Goal: Task Accomplishment & Management: Manage account settings

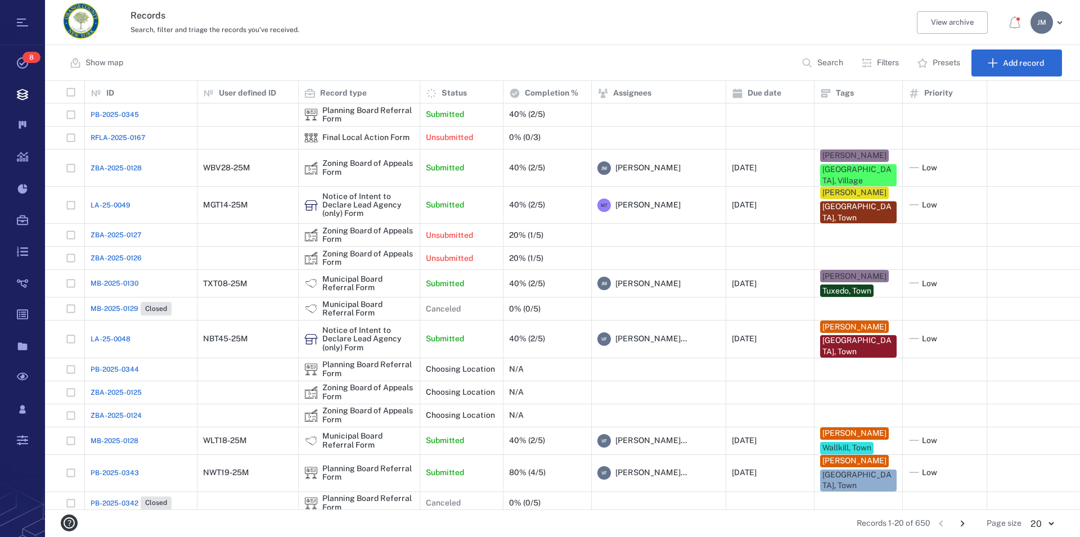
click at [1048, 26] on div "J M" at bounding box center [1042, 22] width 23 height 23
click at [983, 96] on span "Log out" at bounding box center [983, 97] width 28 height 11
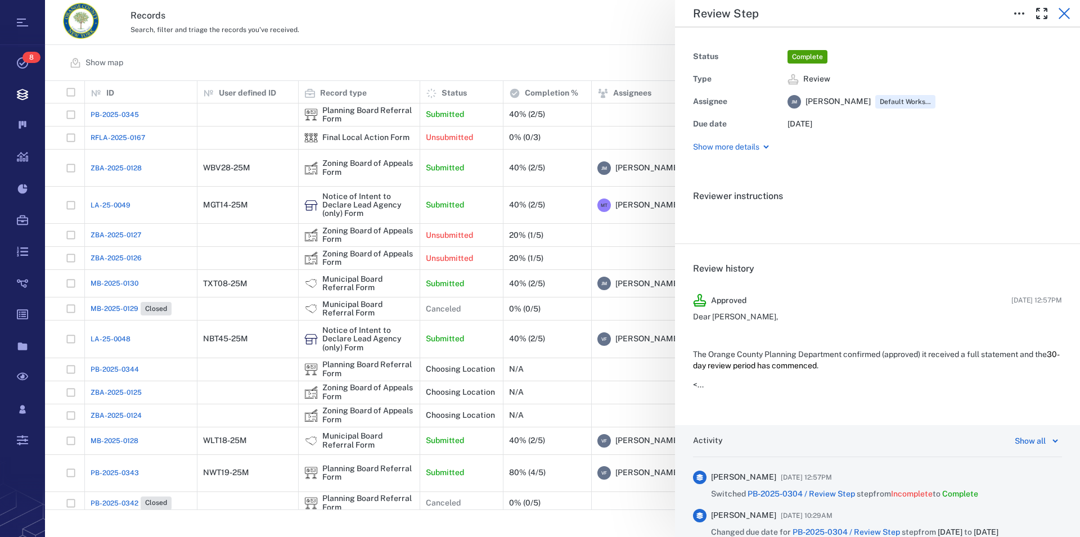
click at [1065, 17] on icon "button" at bounding box center [1065, 14] width 14 height 14
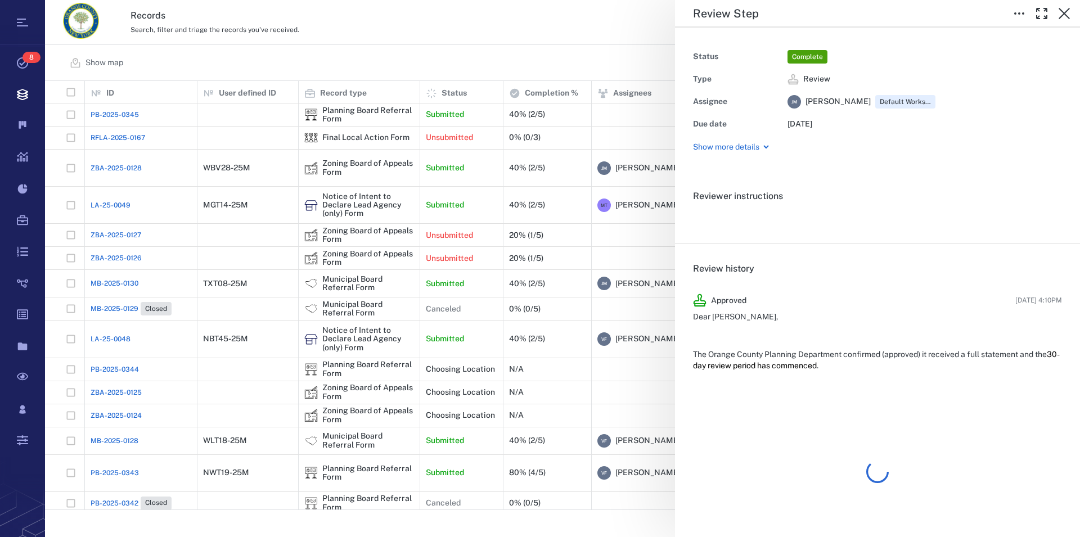
scroll to position [419, 1025]
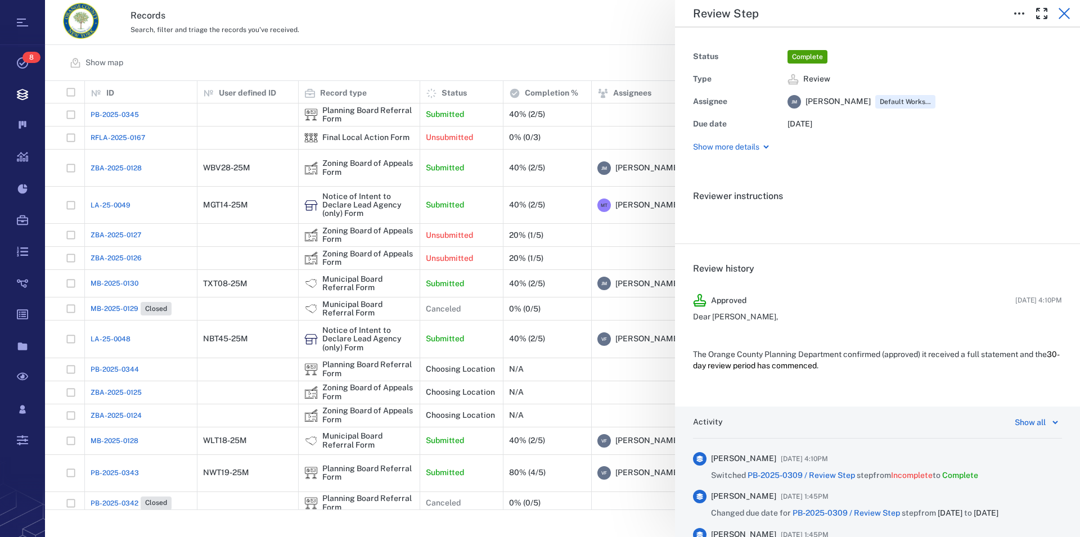
click at [1067, 12] on icon "button" at bounding box center [1064, 13] width 11 height 11
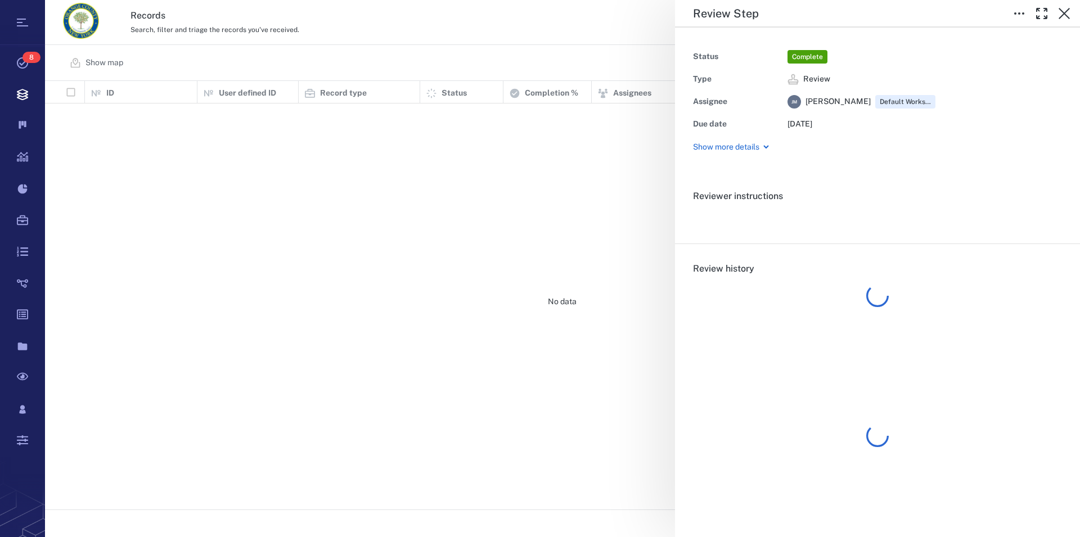
scroll to position [419, 1025]
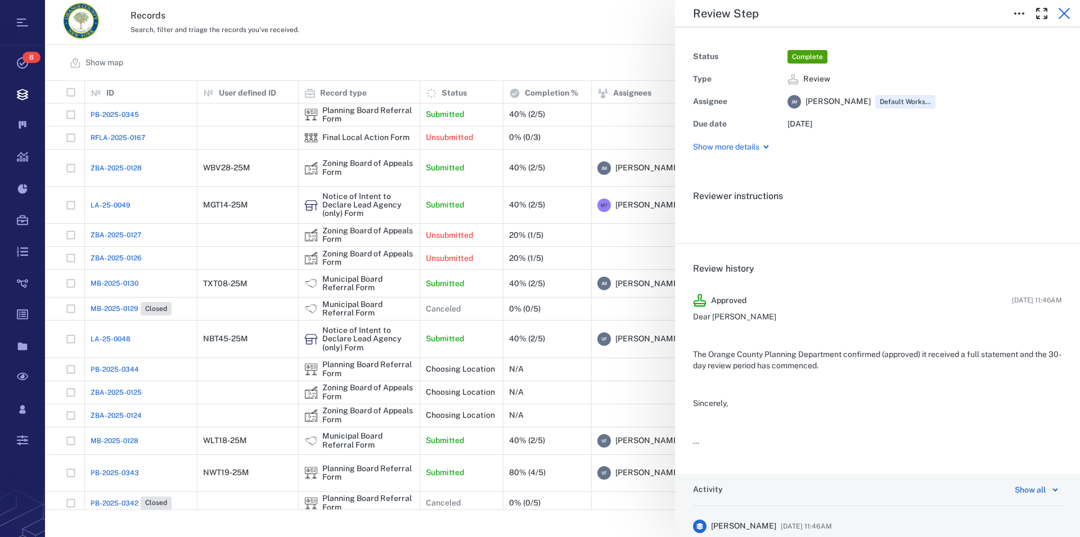
click at [1066, 13] on icon "button" at bounding box center [1065, 14] width 14 height 14
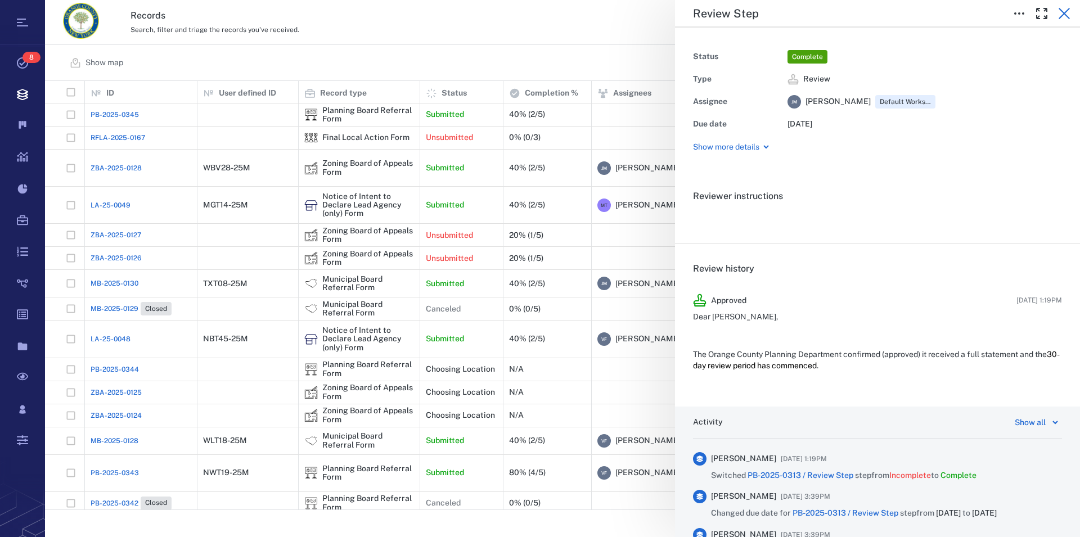
click at [1065, 16] on icon "button" at bounding box center [1065, 14] width 14 height 14
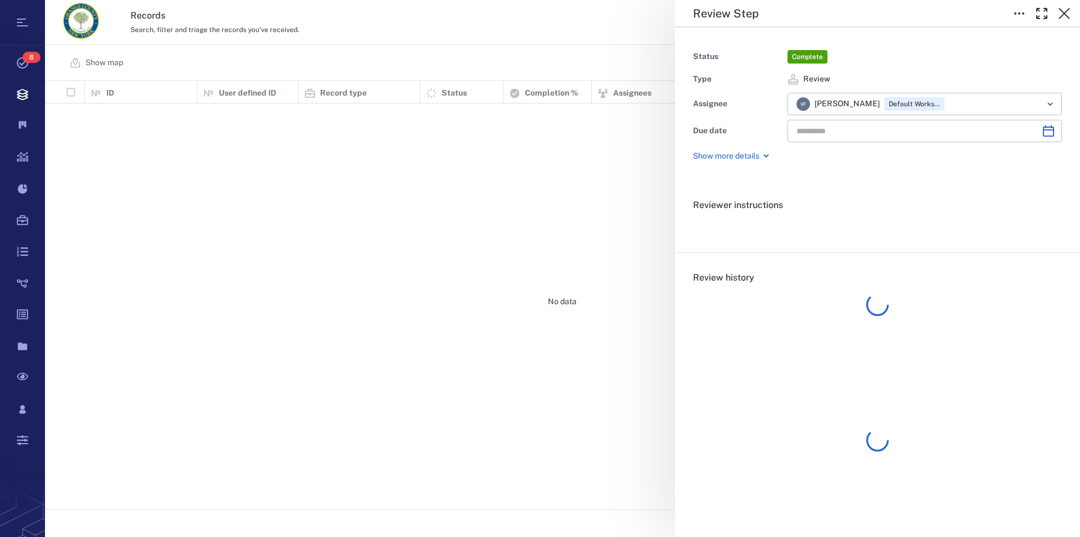
type input "**********"
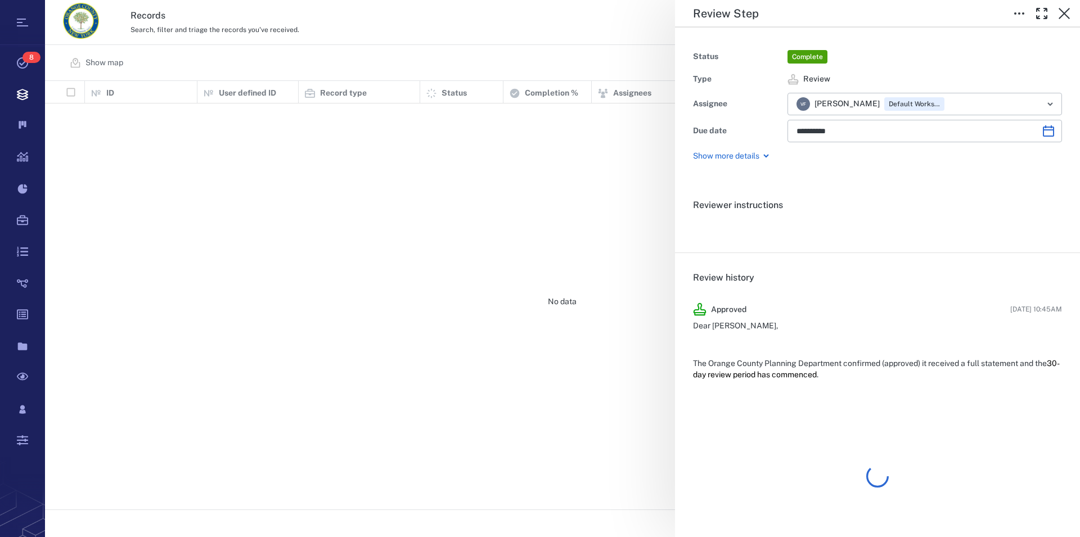
scroll to position [419, 1025]
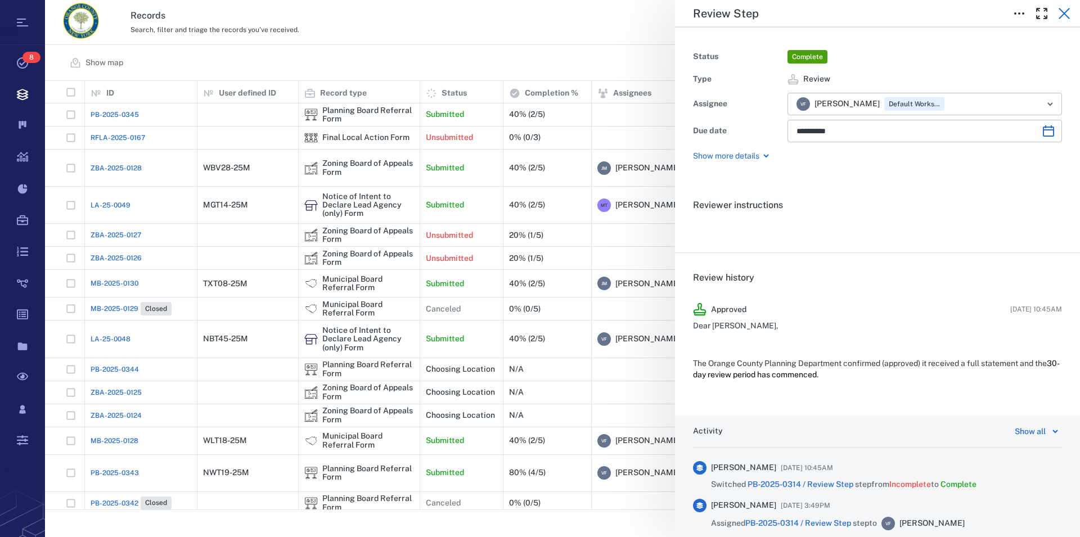
click at [1064, 11] on icon "button" at bounding box center [1065, 14] width 14 height 14
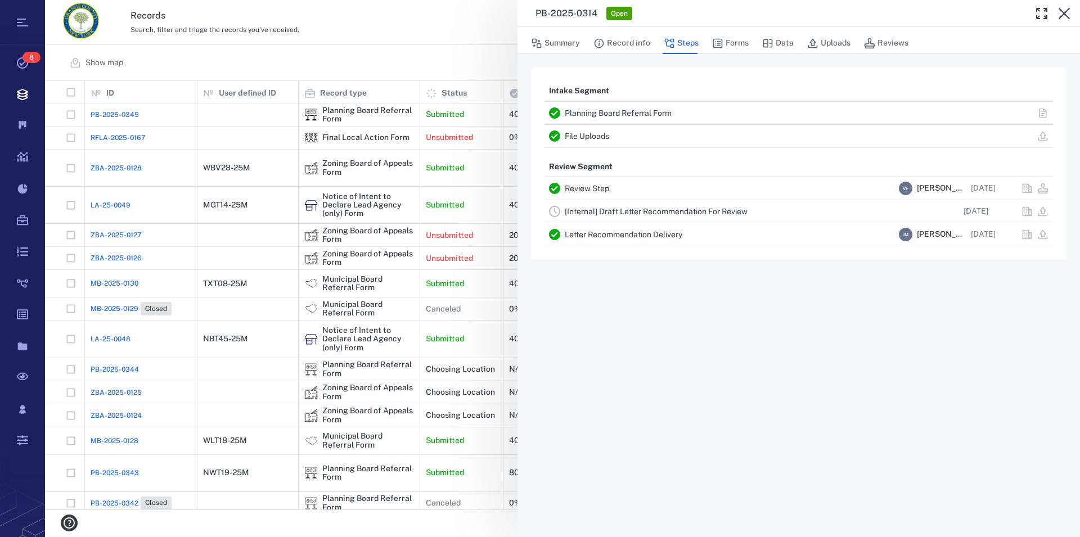
click at [601, 231] on link "Letter Recommendation Delivery" at bounding box center [624, 234] width 118 height 9
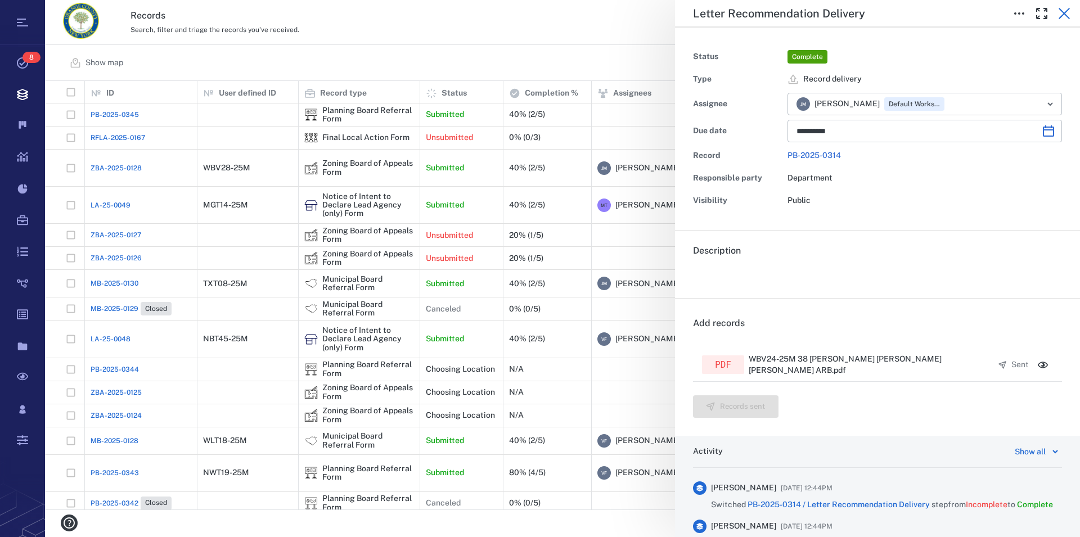
click at [1065, 14] on icon "button" at bounding box center [1064, 13] width 11 height 11
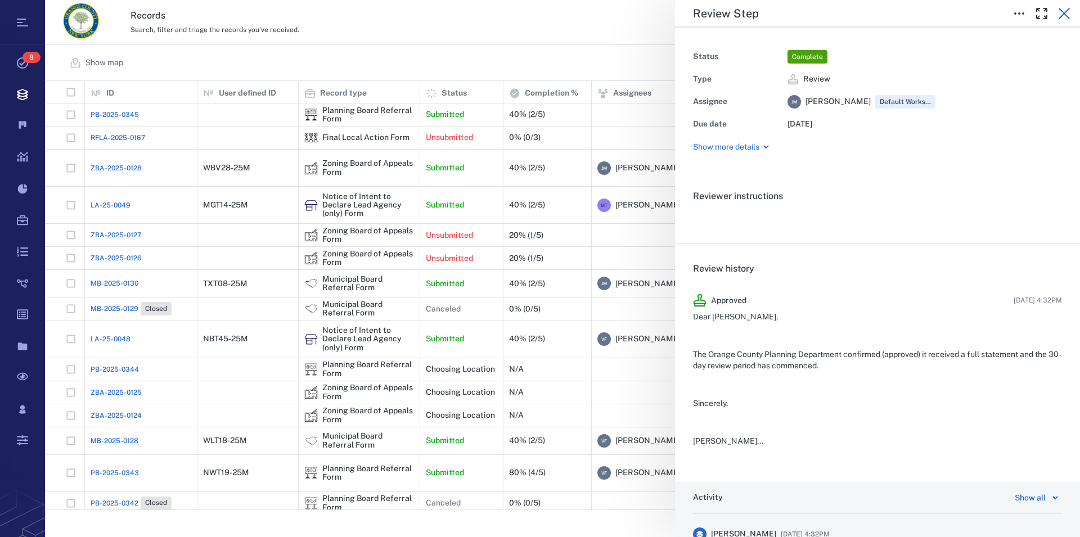
click at [1066, 17] on icon "button" at bounding box center [1065, 14] width 14 height 14
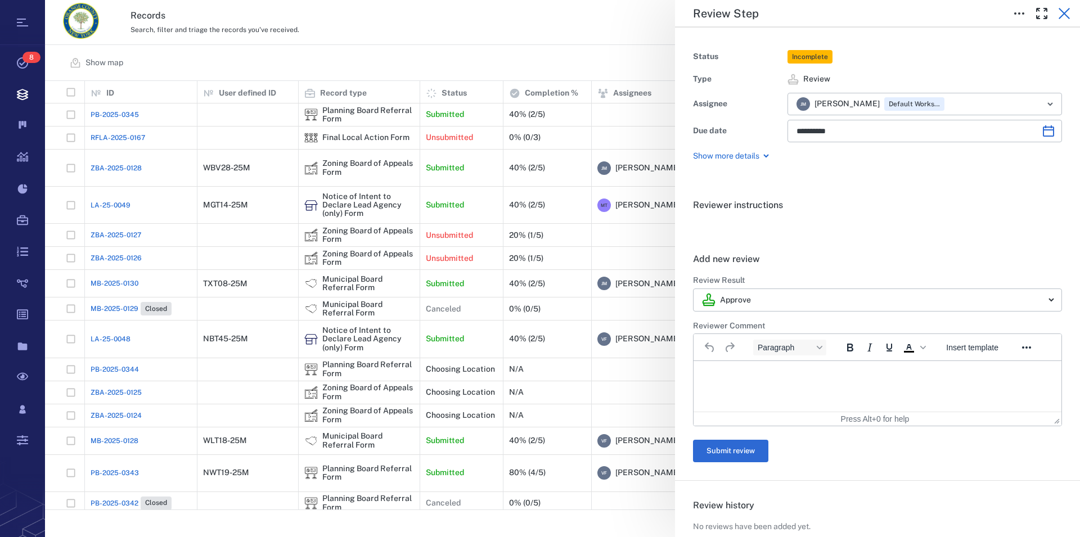
click at [1064, 15] on icon "button" at bounding box center [1064, 13] width 11 height 11
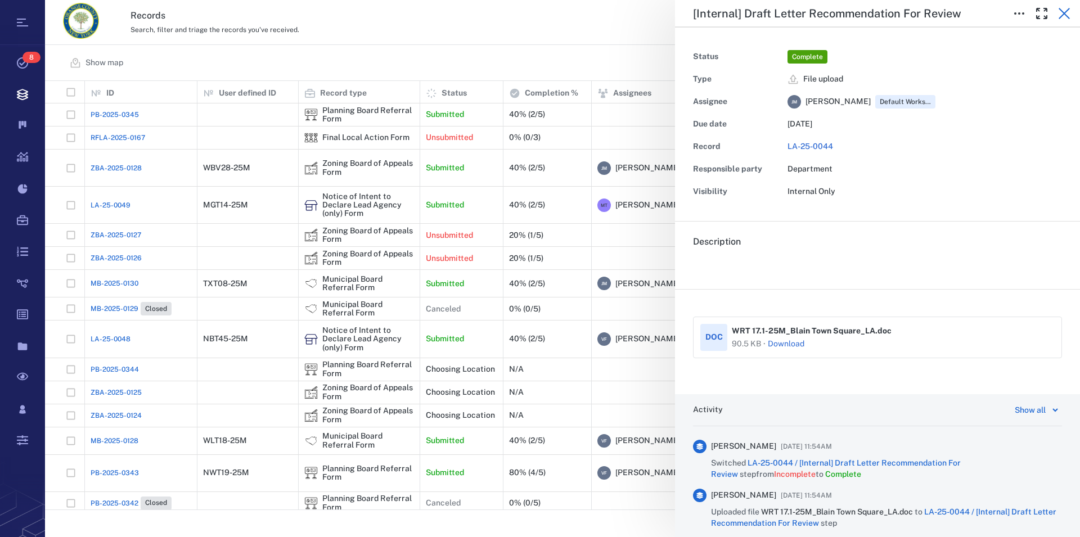
click at [1066, 17] on icon "button" at bounding box center [1065, 14] width 14 height 14
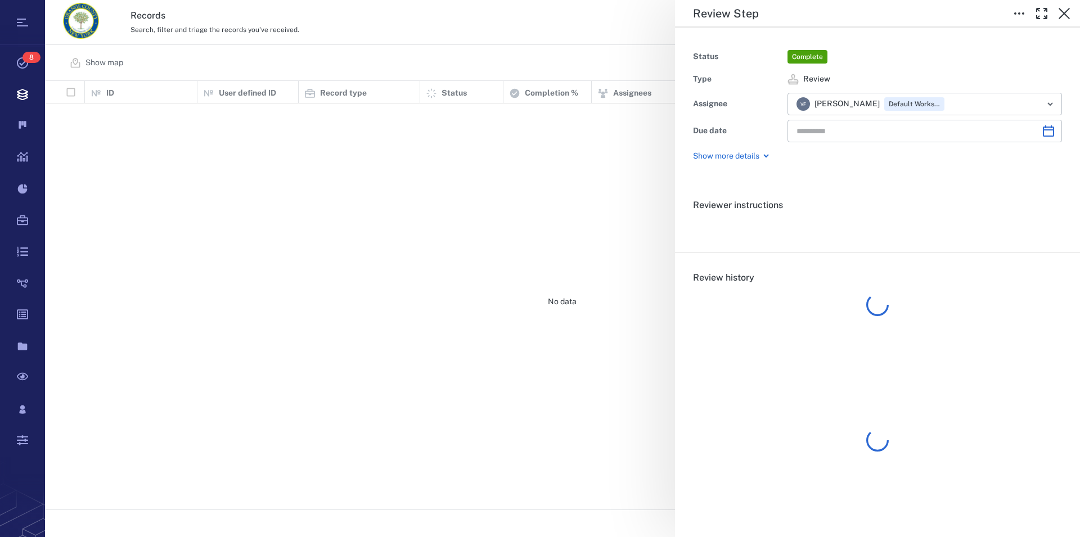
type input "**********"
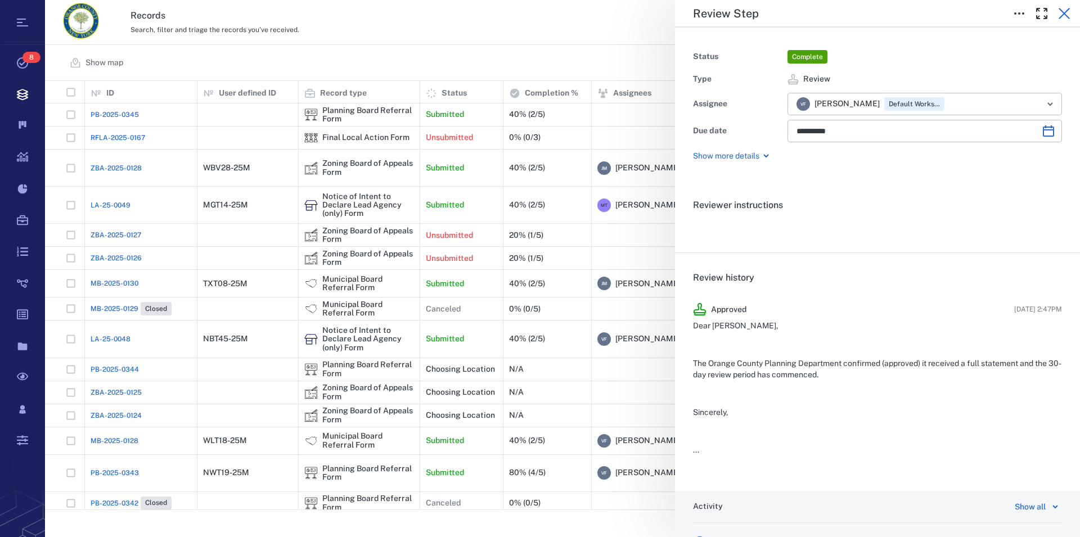
click at [1065, 15] on icon "button" at bounding box center [1064, 13] width 11 height 11
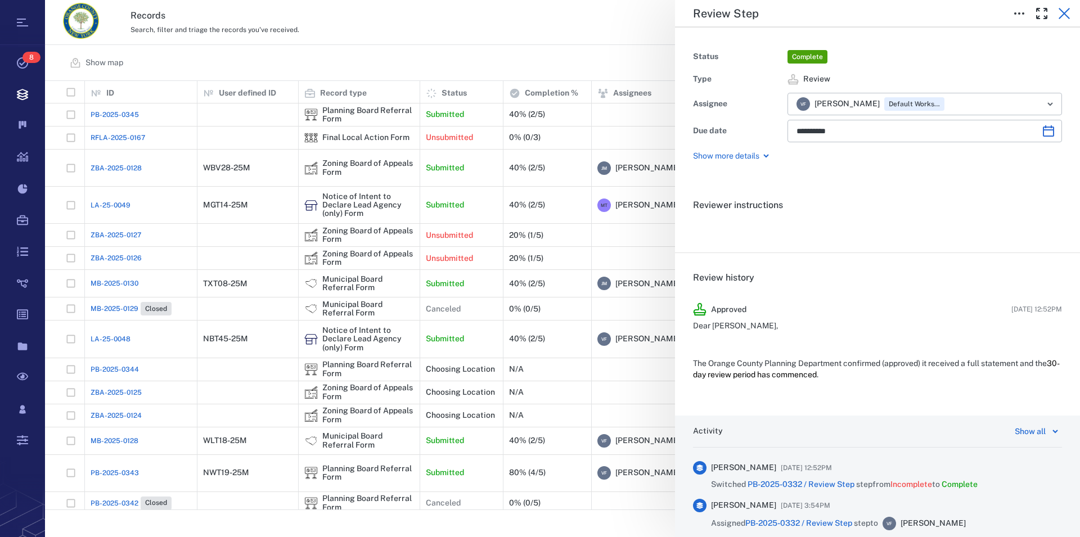
click at [1063, 10] on icon "button" at bounding box center [1065, 14] width 14 height 14
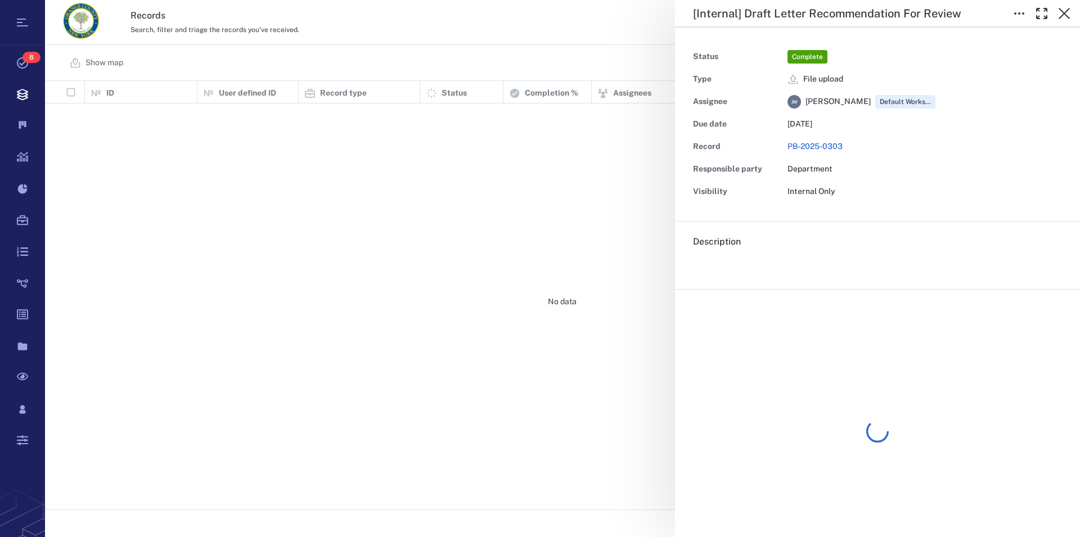
scroll to position [419, 1025]
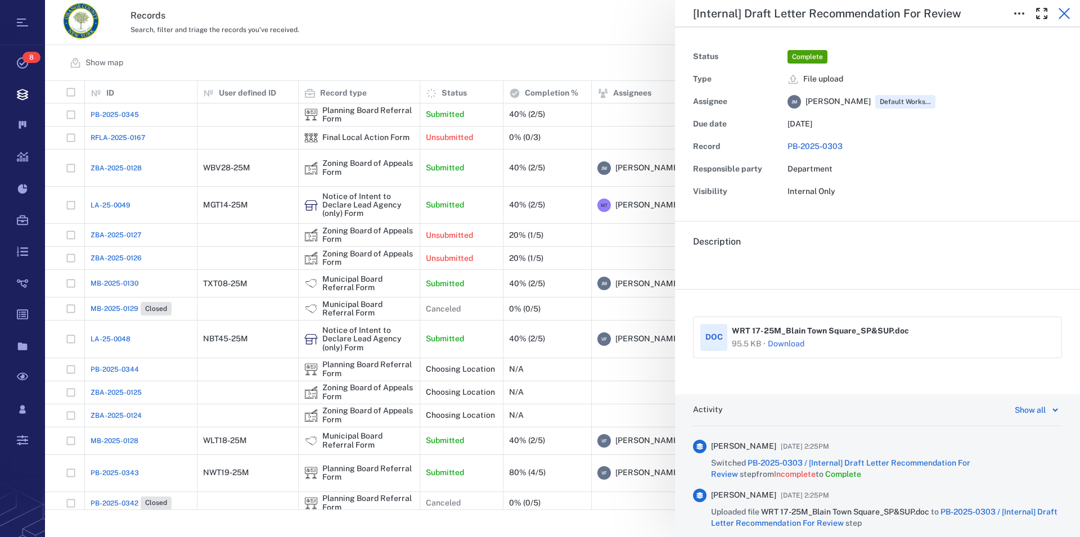
click at [1063, 12] on icon "button" at bounding box center [1064, 13] width 11 height 11
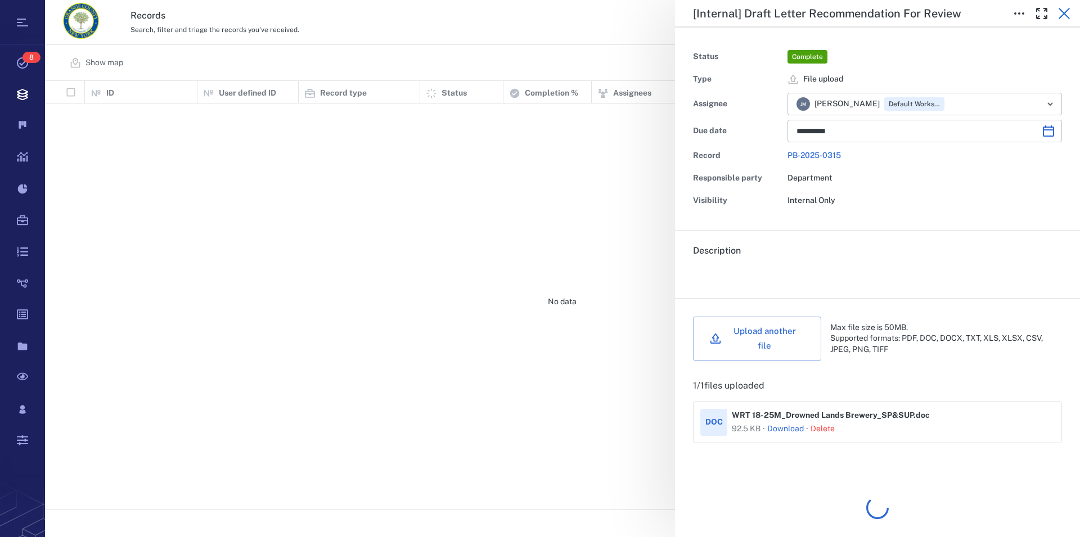
scroll to position [419, 1025]
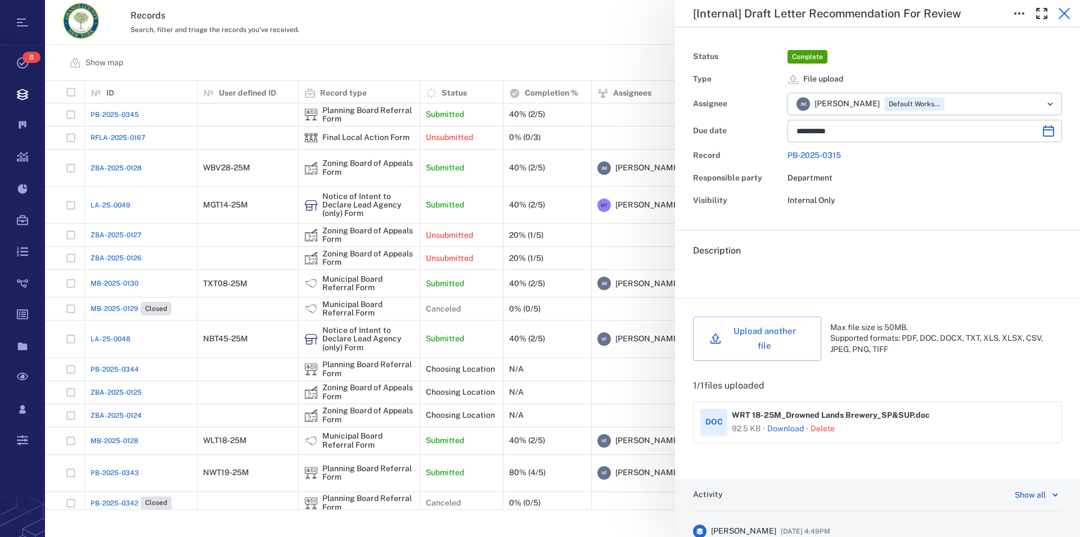
click at [1066, 15] on icon "button" at bounding box center [1064, 13] width 11 height 11
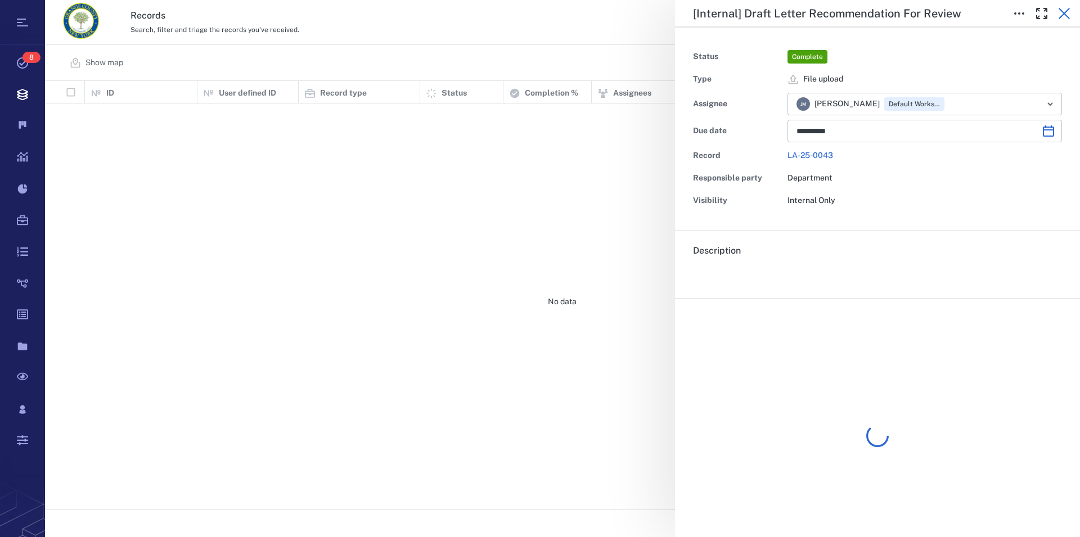
scroll to position [419, 1025]
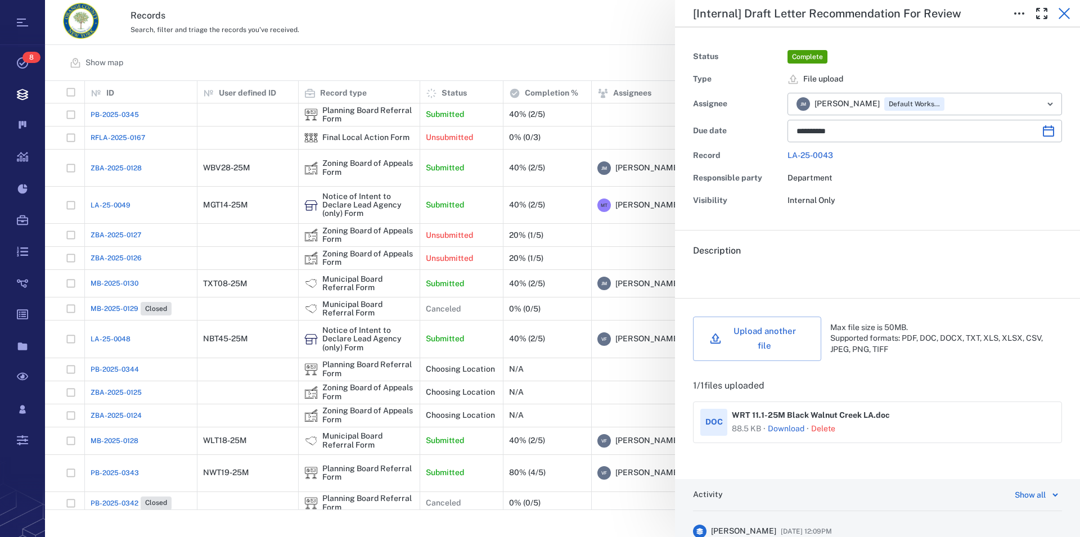
click at [1064, 10] on icon "button" at bounding box center [1065, 14] width 14 height 14
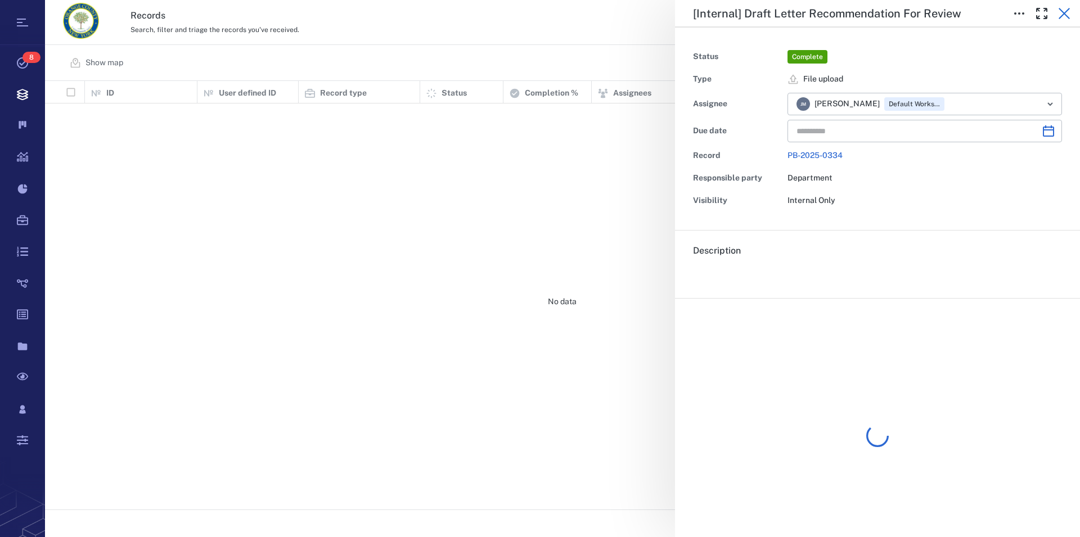
type input "**********"
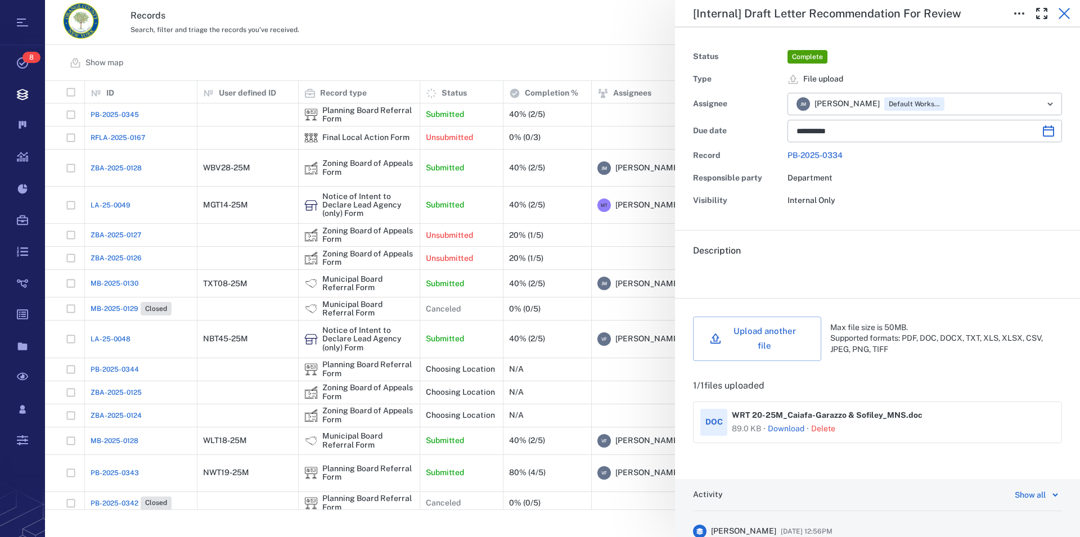
click at [1065, 12] on icon "button" at bounding box center [1064, 13] width 11 height 11
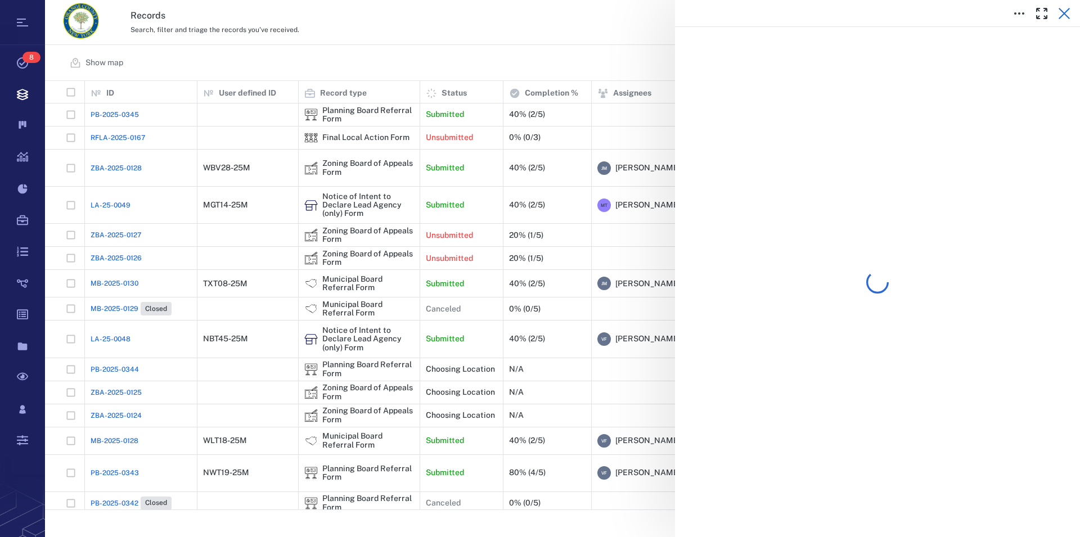
scroll to position [419, 1025]
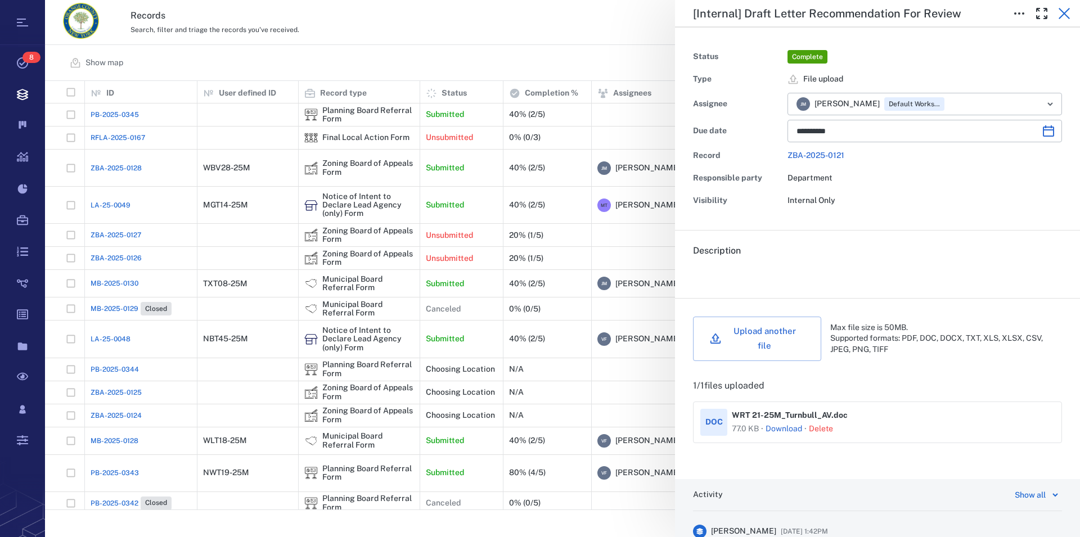
click at [1064, 14] on icon "button" at bounding box center [1064, 13] width 11 height 11
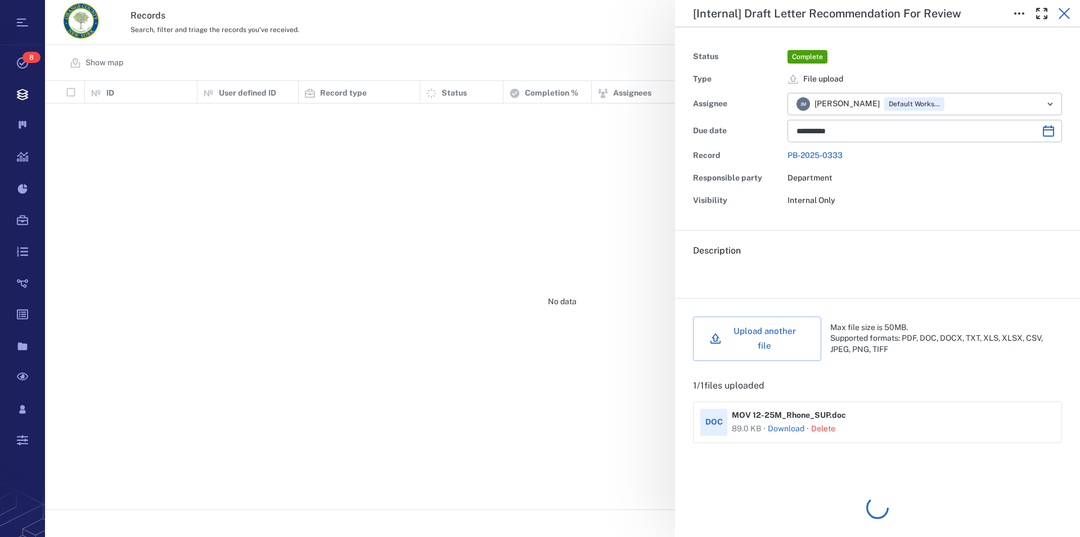
scroll to position [419, 1025]
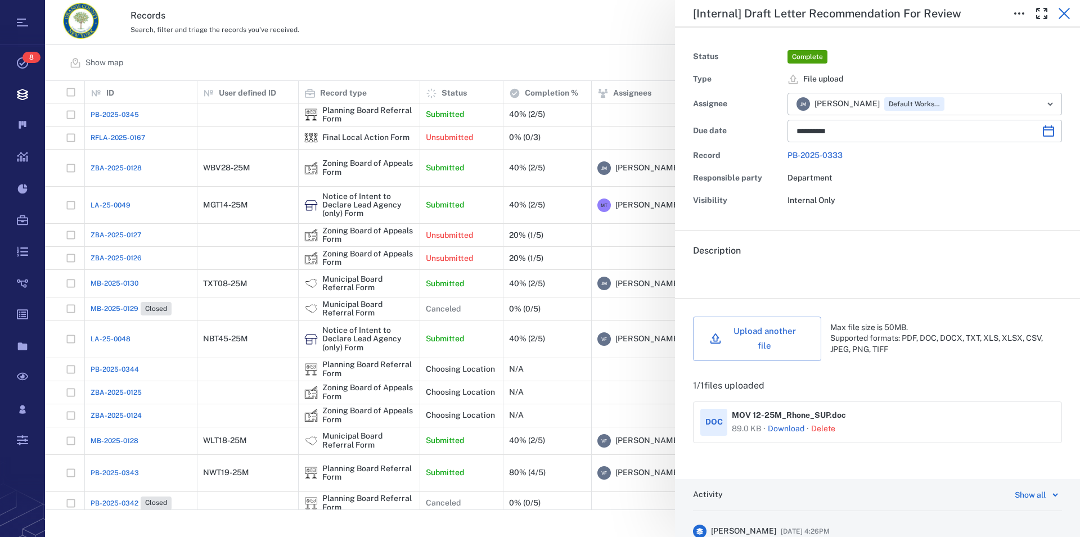
click at [1065, 11] on icon "button" at bounding box center [1065, 14] width 14 height 14
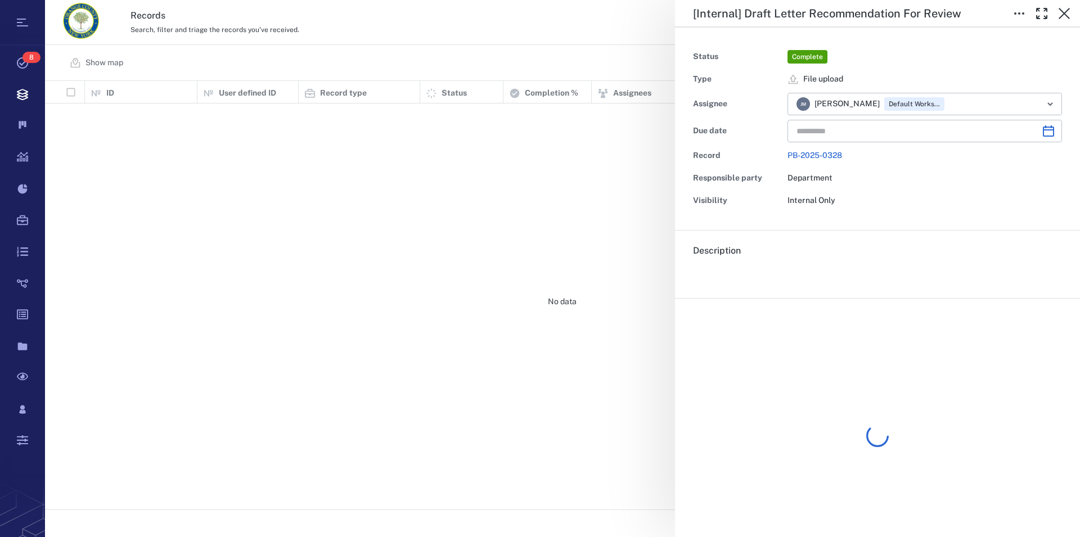
type input "**********"
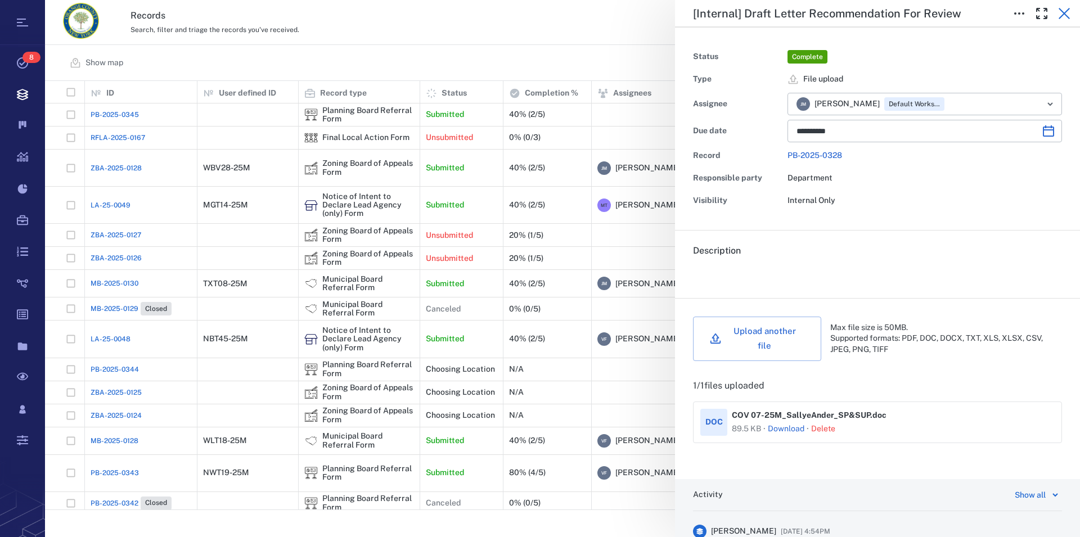
click at [1062, 13] on icon "button" at bounding box center [1065, 14] width 14 height 14
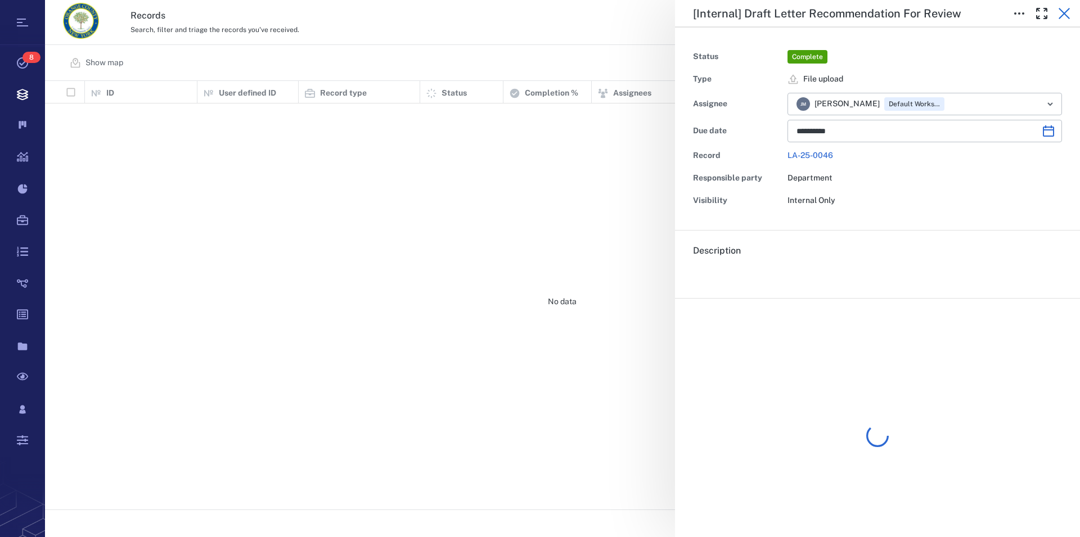
scroll to position [419, 1025]
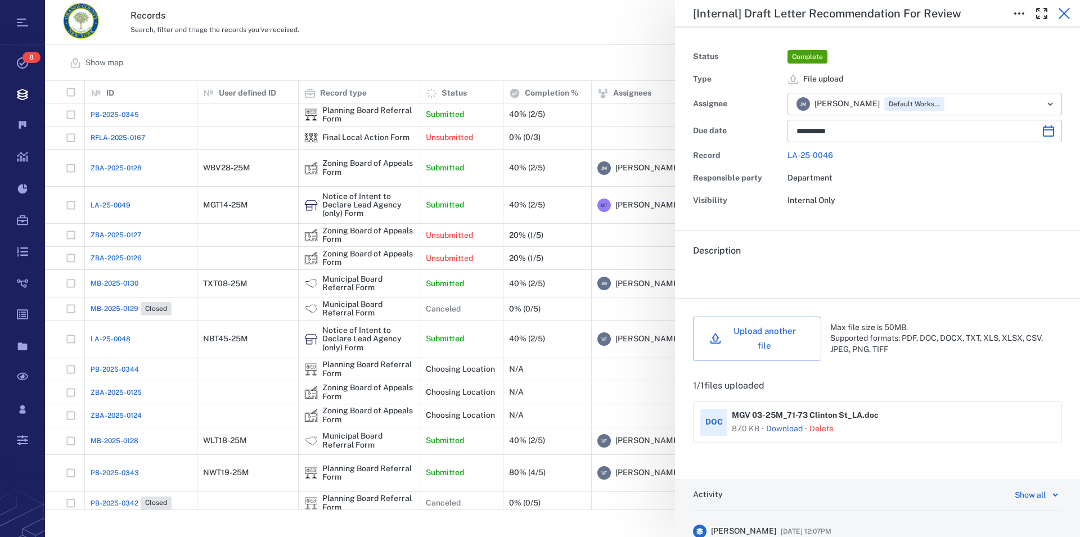
click at [1063, 11] on icon "button" at bounding box center [1065, 14] width 14 height 14
click at [1062, 12] on icon "button" at bounding box center [1064, 13] width 11 height 11
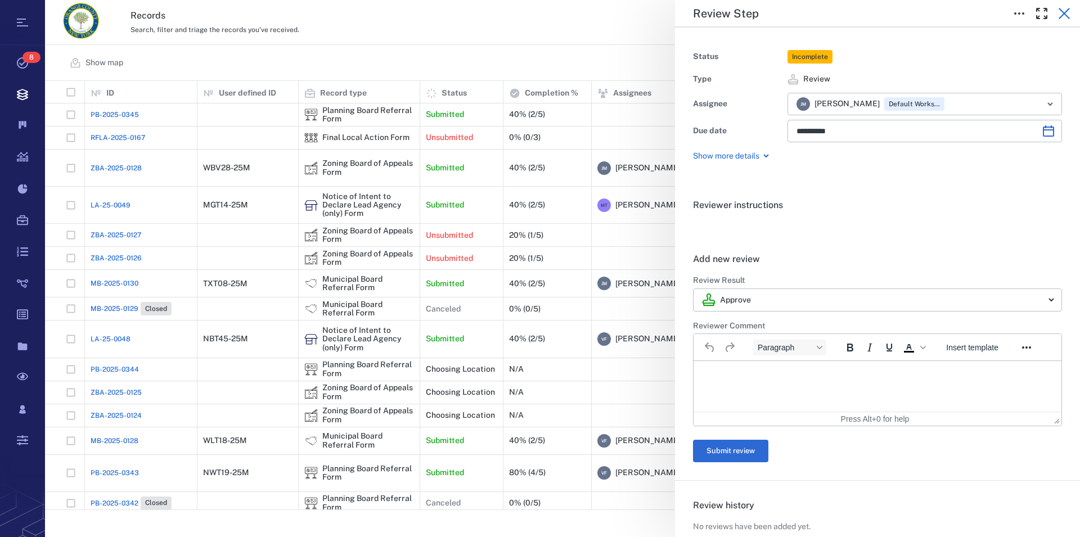
click at [1067, 11] on icon "button" at bounding box center [1064, 13] width 11 height 11
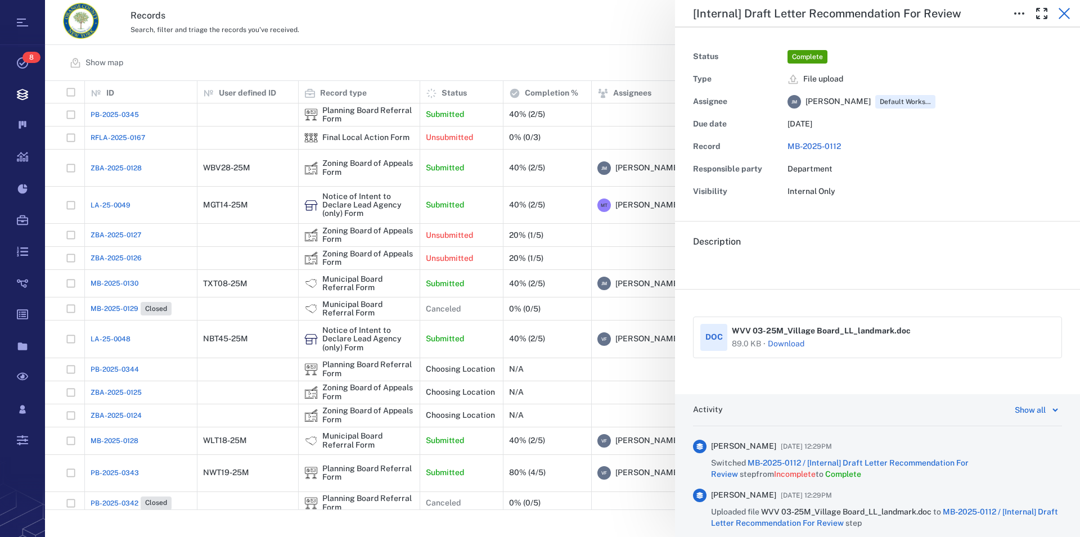
click at [1067, 11] on icon "button" at bounding box center [1064, 13] width 11 height 11
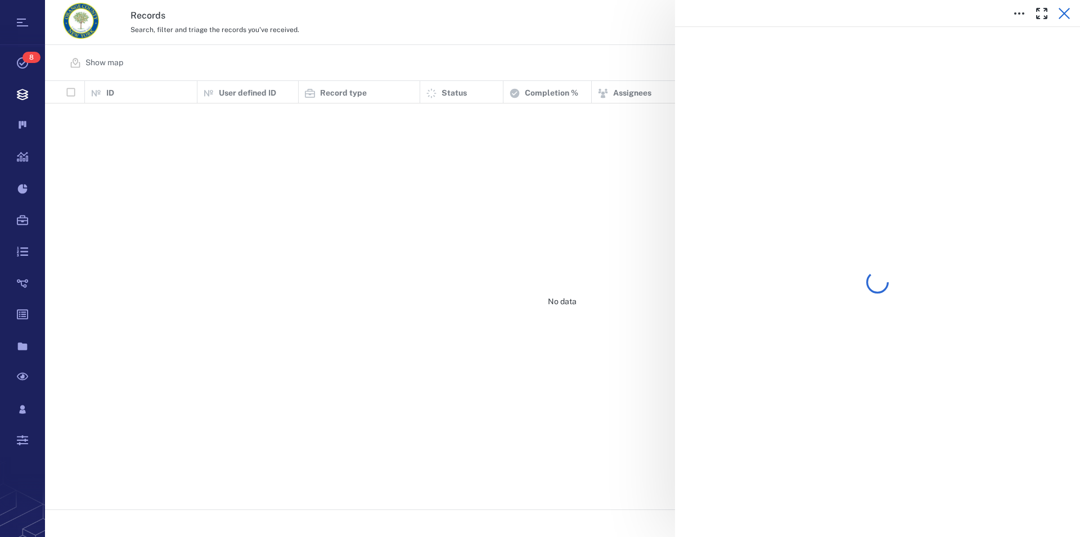
scroll to position [419, 1025]
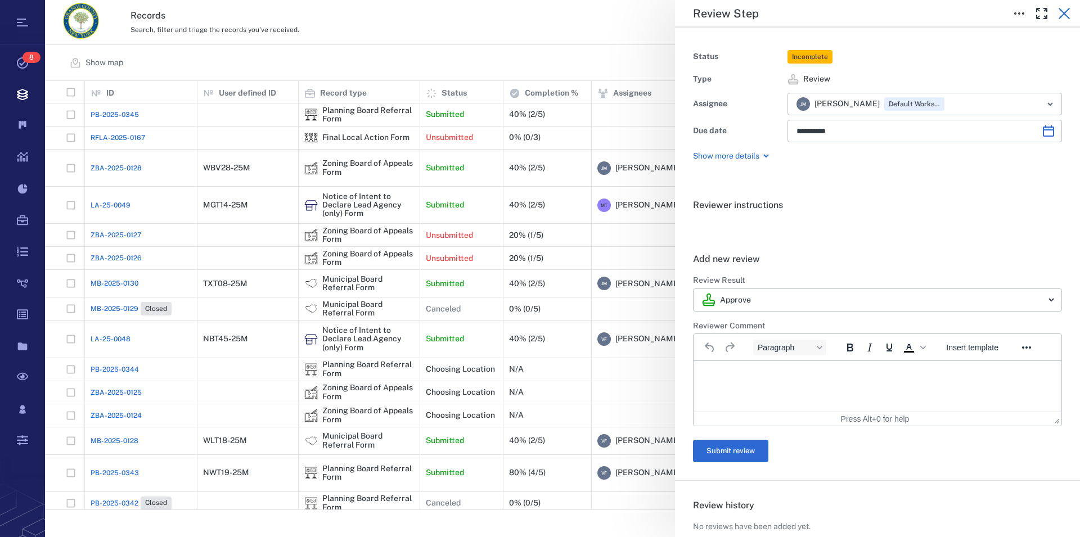
click at [1066, 15] on icon "button" at bounding box center [1064, 13] width 11 height 11
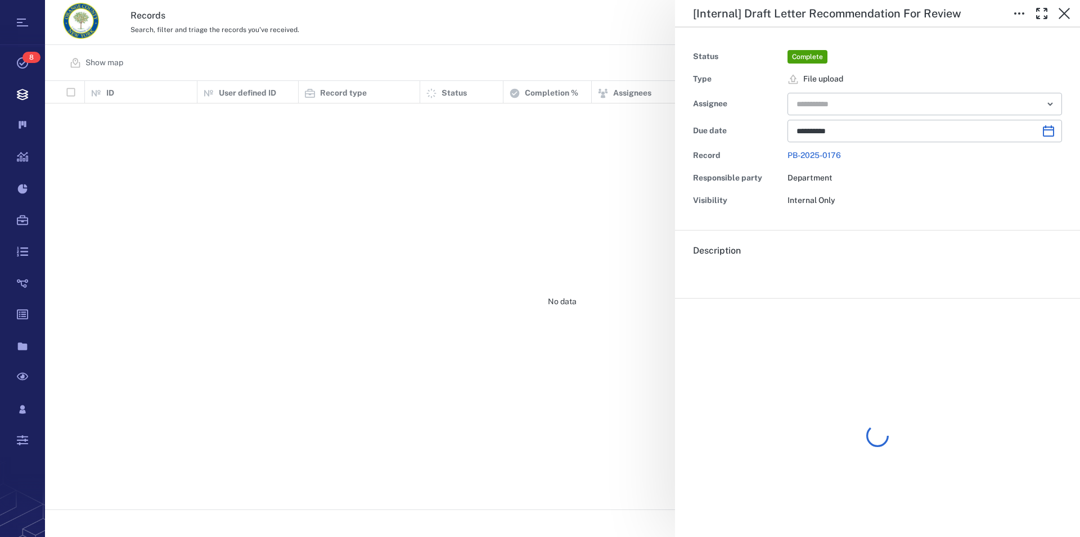
scroll to position [419, 1025]
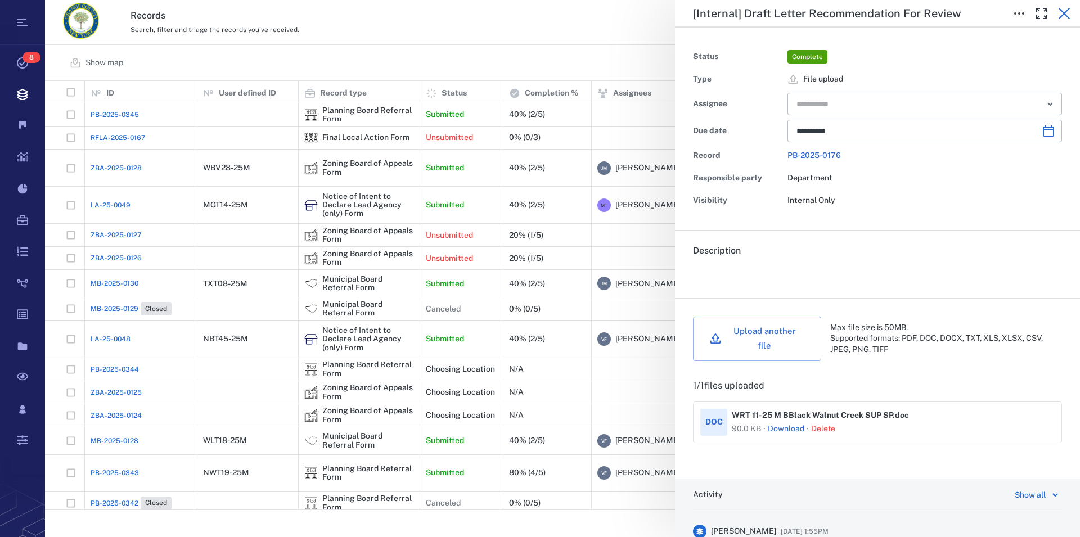
click at [1065, 14] on icon "button" at bounding box center [1064, 13] width 11 height 11
click at [1064, 10] on icon "button" at bounding box center [1065, 14] width 14 height 14
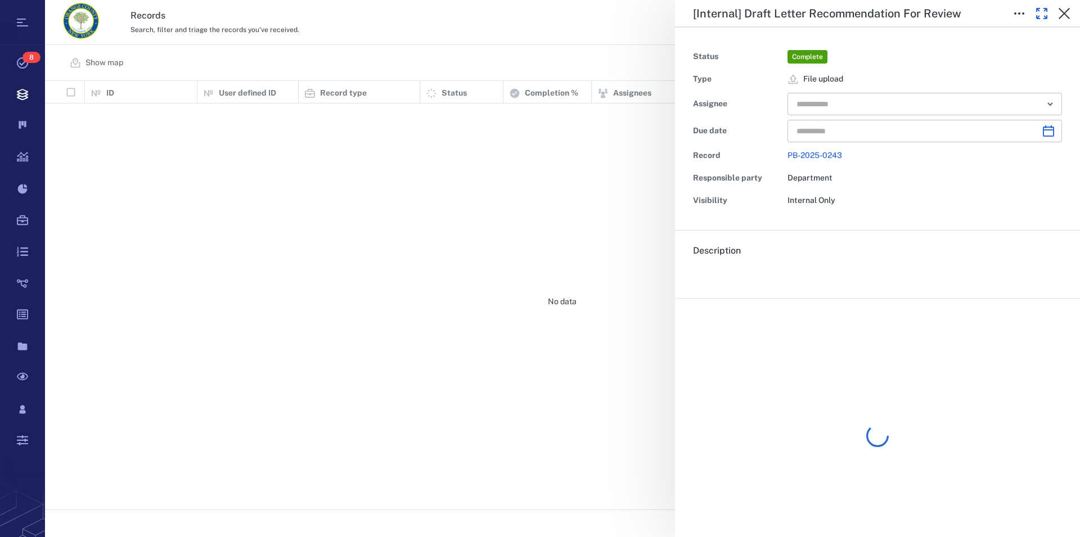
type input "**********"
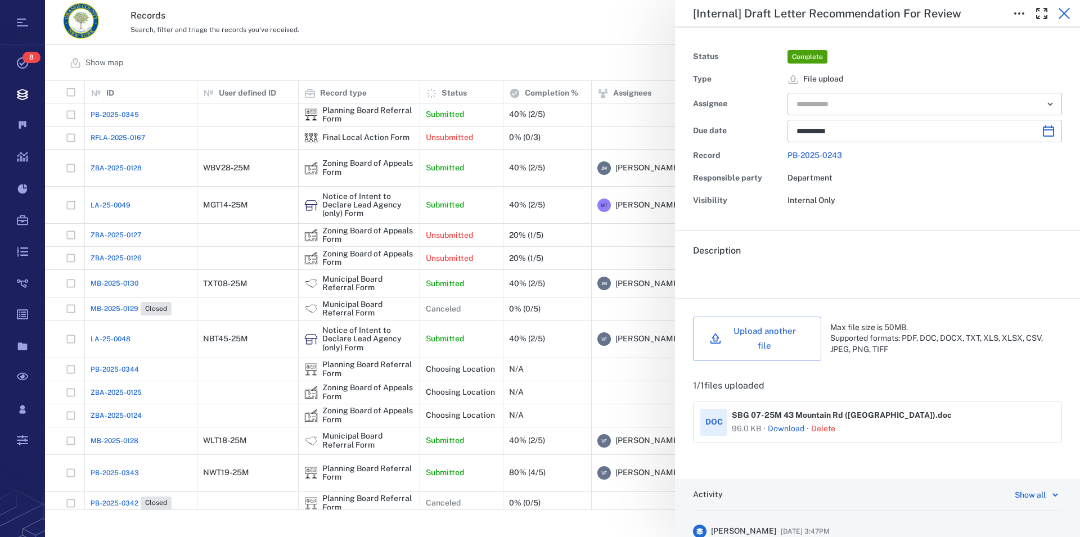
click at [1064, 13] on icon "button" at bounding box center [1064, 13] width 11 height 11
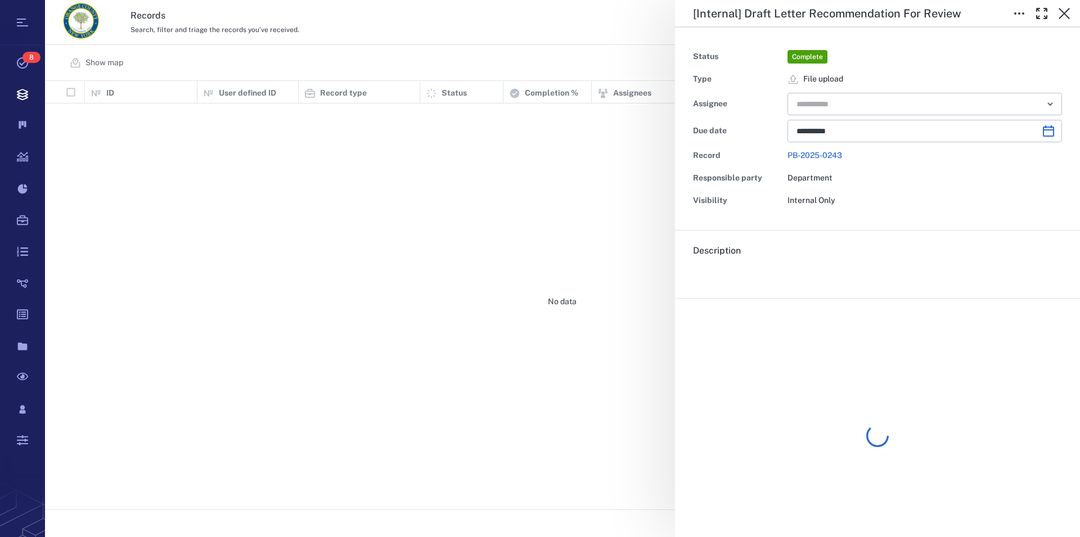
scroll to position [419, 1025]
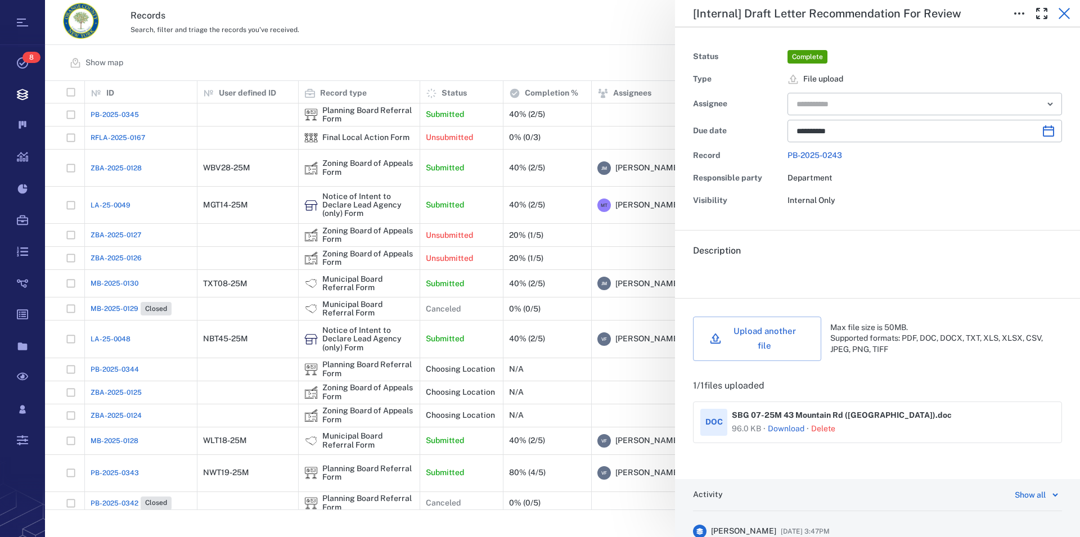
click at [1064, 13] on icon "button" at bounding box center [1064, 13] width 11 height 11
click at [1064, 15] on icon "button" at bounding box center [1065, 14] width 14 height 14
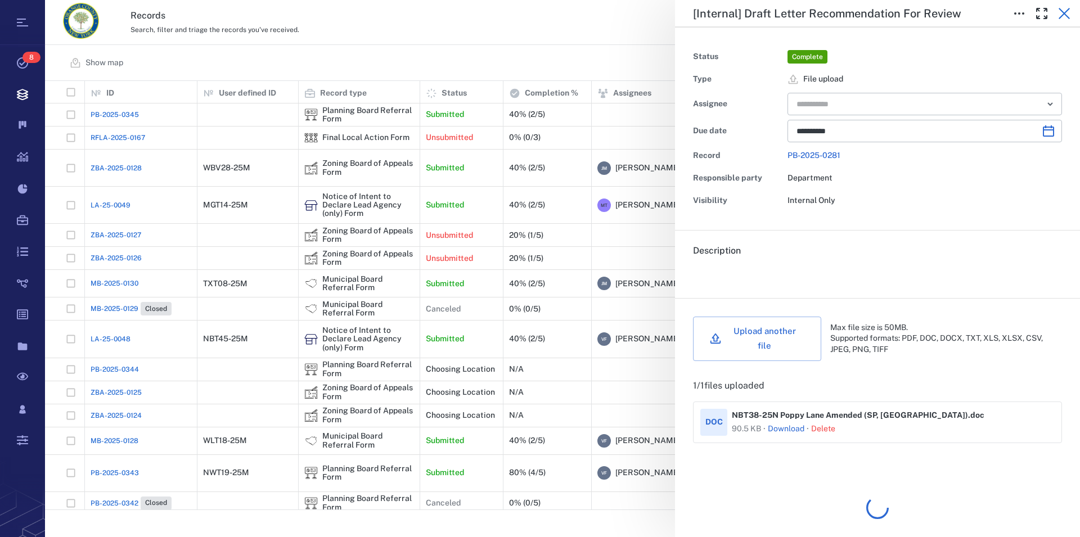
scroll to position [419, 1025]
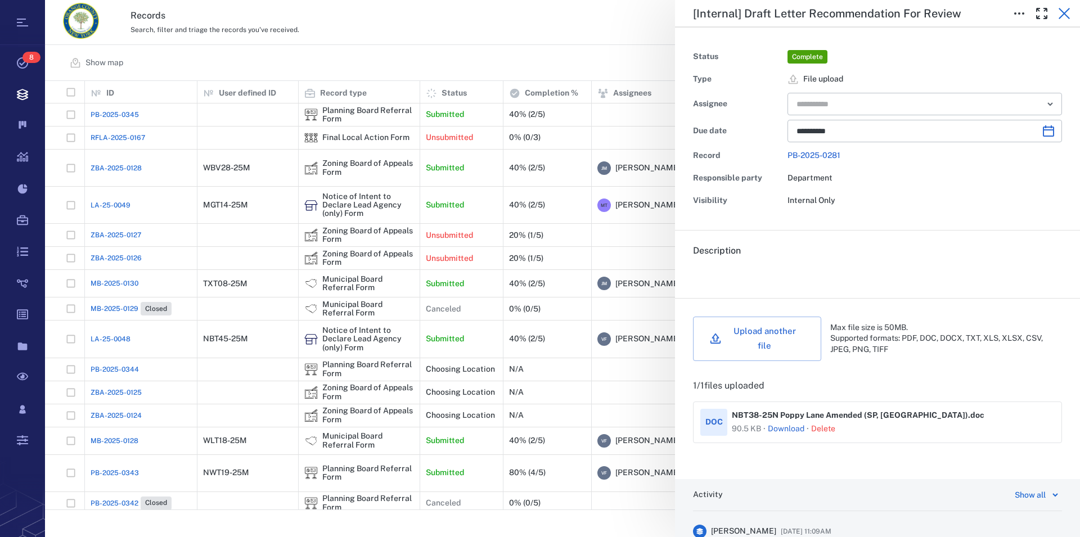
click at [1060, 11] on icon "button" at bounding box center [1065, 14] width 14 height 14
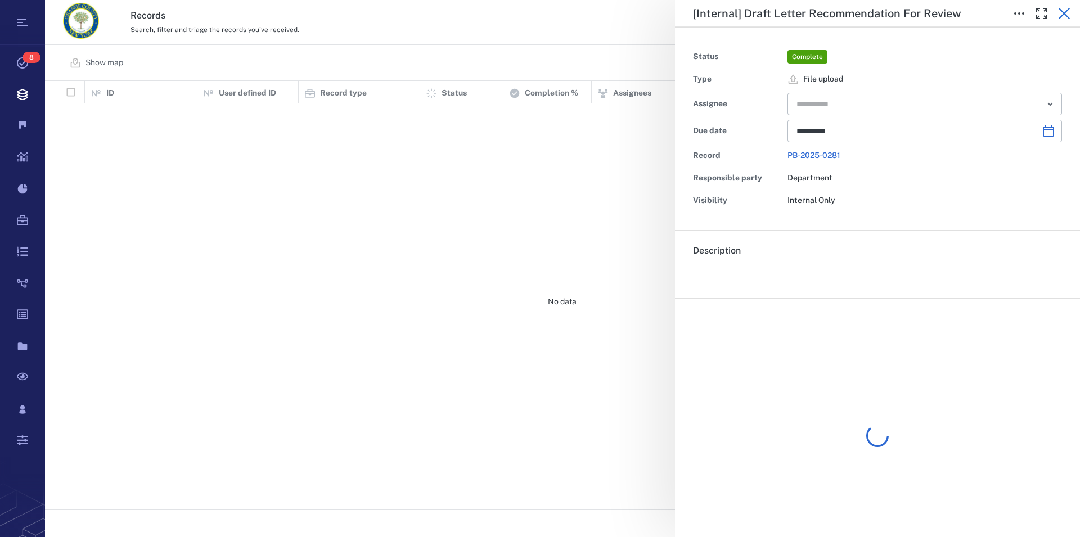
scroll to position [419, 1025]
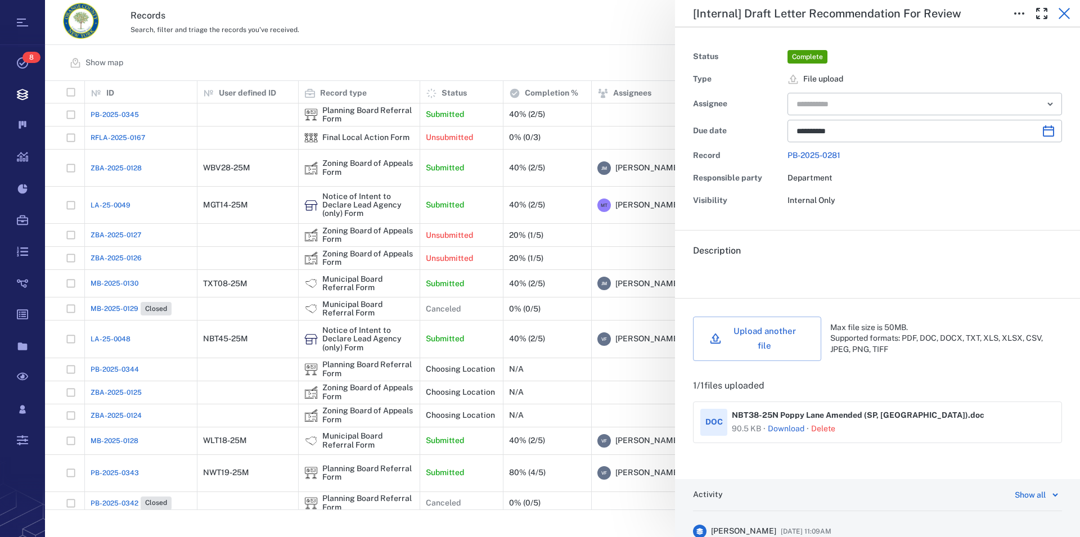
click at [1065, 11] on icon "button" at bounding box center [1065, 14] width 14 height 14
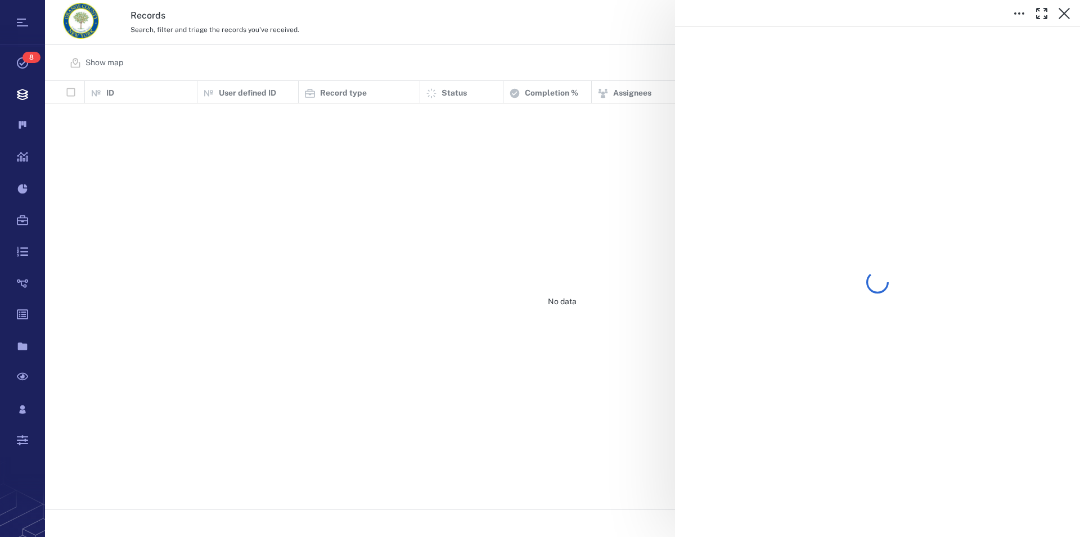
scroll to position [419, 1025]
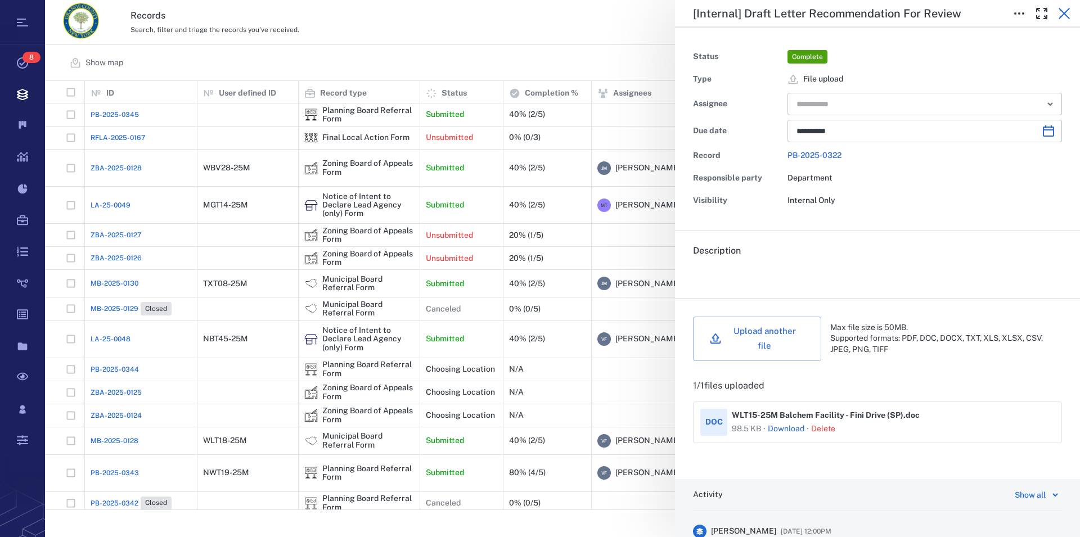
click at [1060, 10] on icon "button" at bounding box center [1064, 13] width 11 height 11
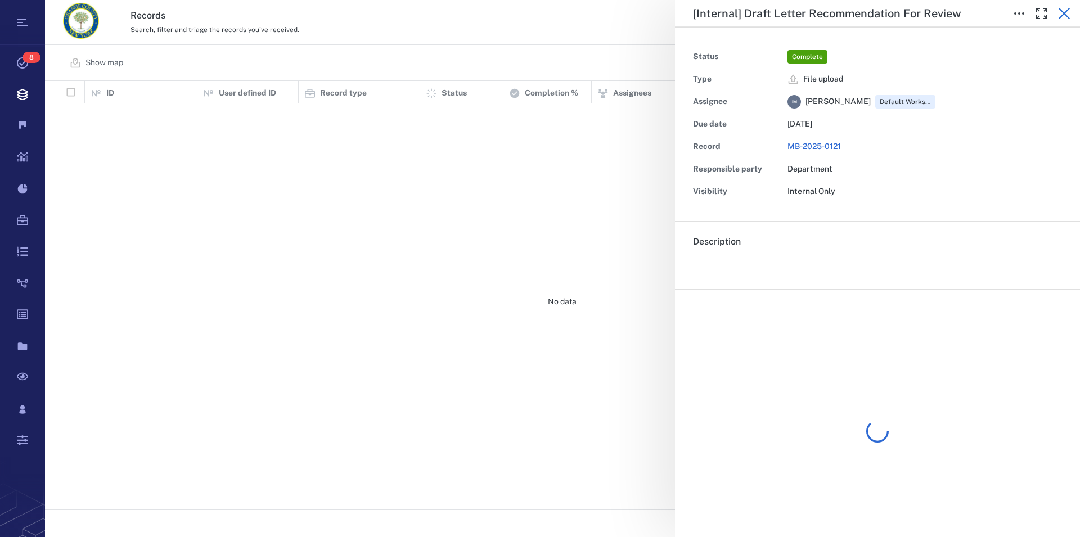
scroll to position [419, 1025]
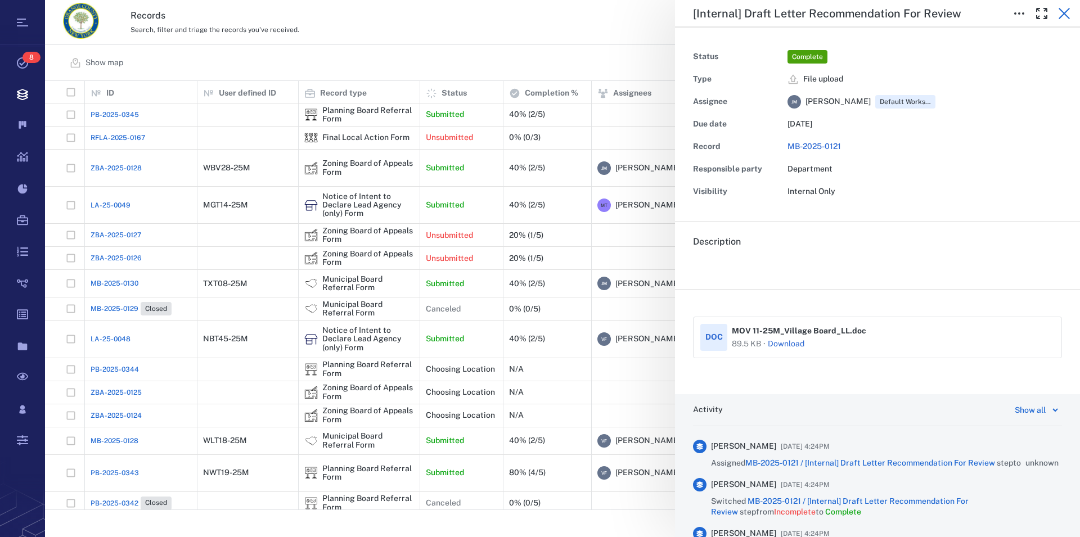
click at [1066, 19] on icon "button" at bounding box center [1065, 14] width 14 height 14
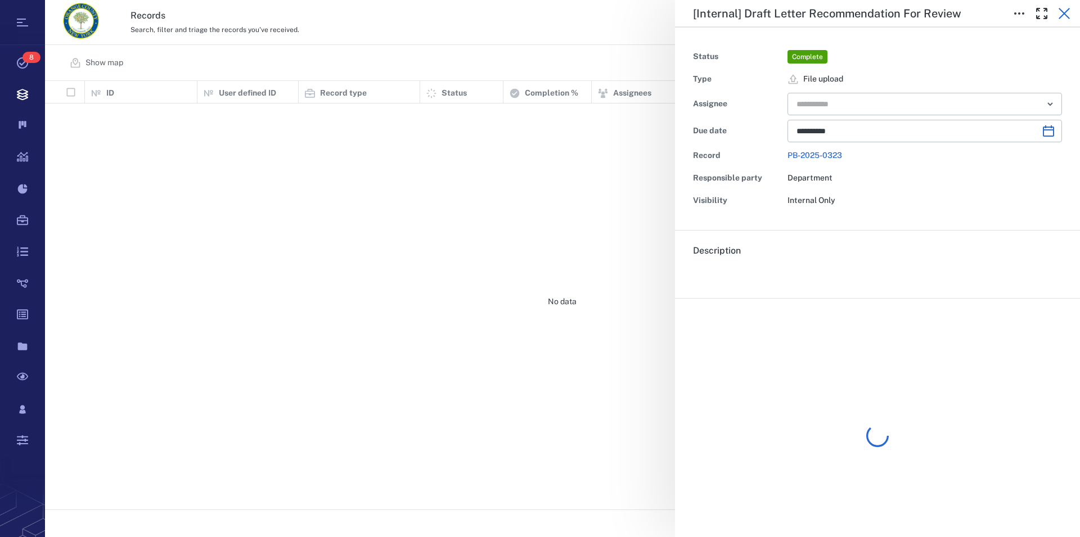
scroll to position [419, 1025]
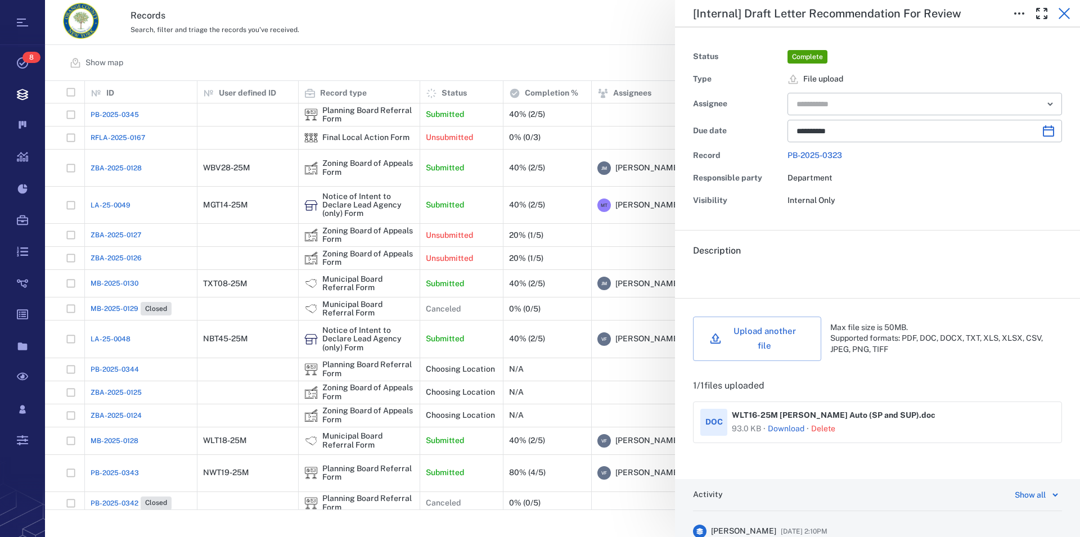
click at [1069, 14] on icon "button" at bounding box center [1065, 14] width 14 height 14
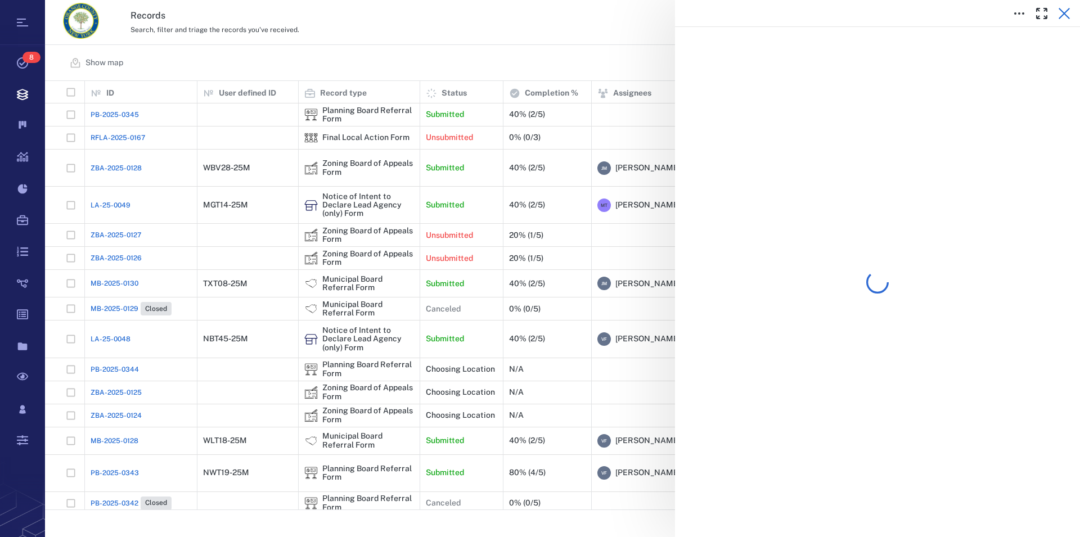
scroll to position [419, 1025]
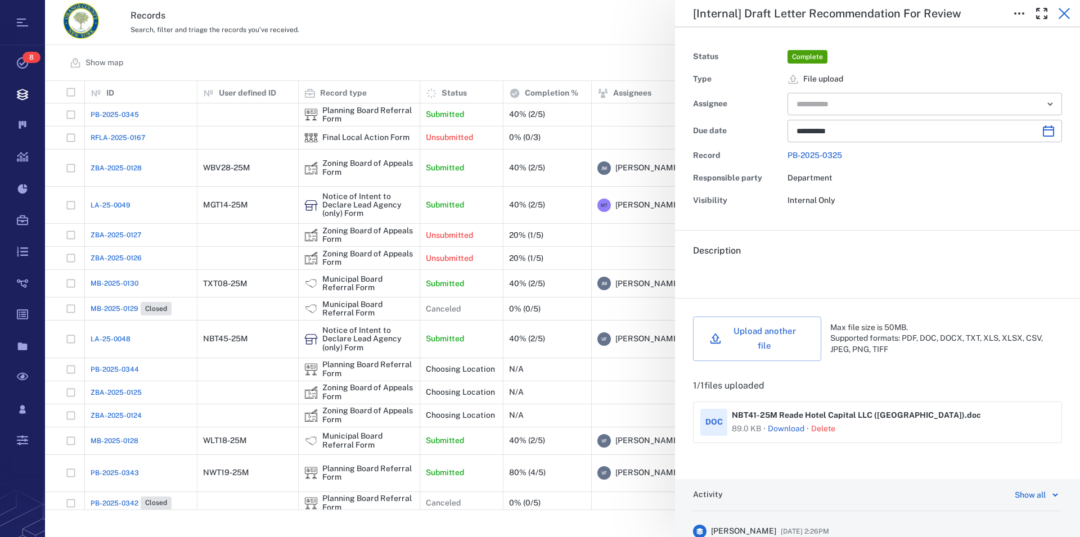
click at [1067, 14] on icon "button" at bounding box center [1065, 14] width 14 height 14
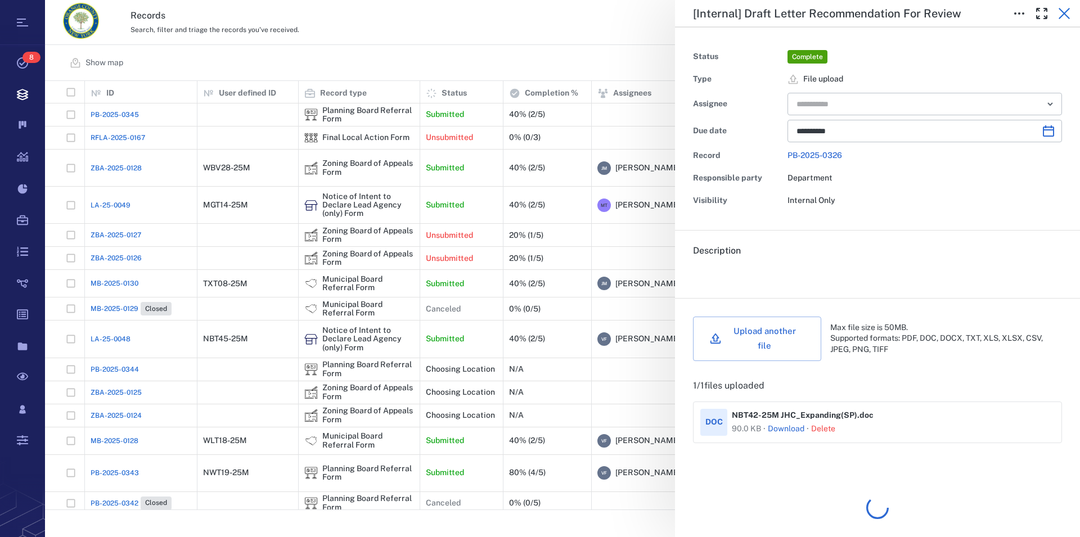
scroll to position [419, 1025]
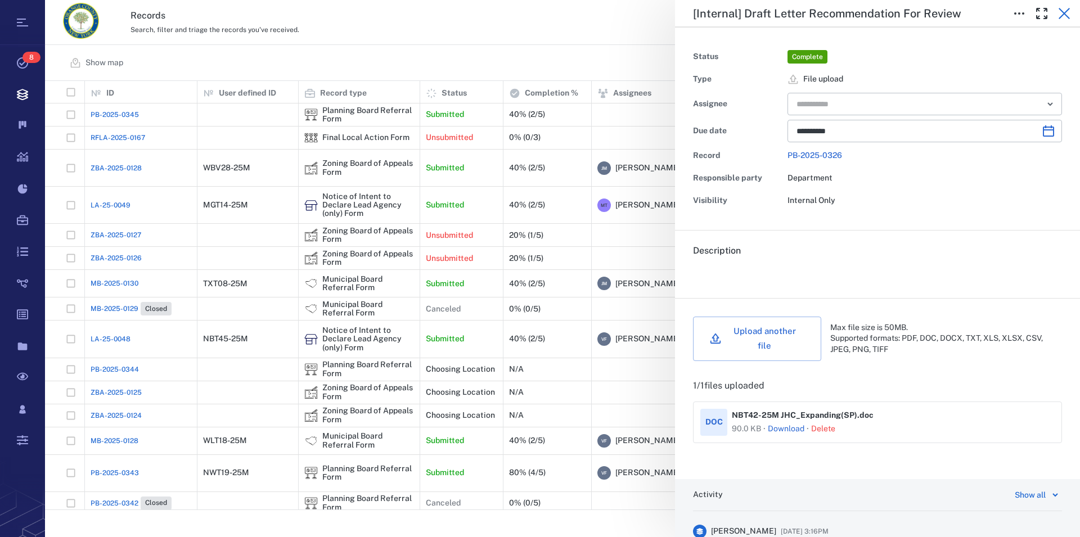
click at [1065, 9] on icon "button" at bounding box center [1065, 14] width 14 height 14
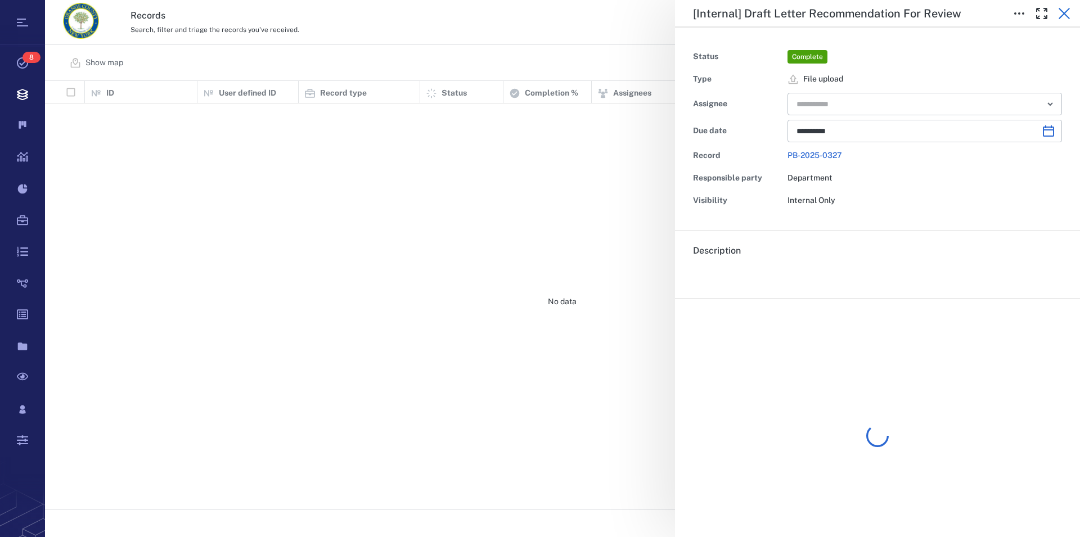
scroll to position [419, 1025]
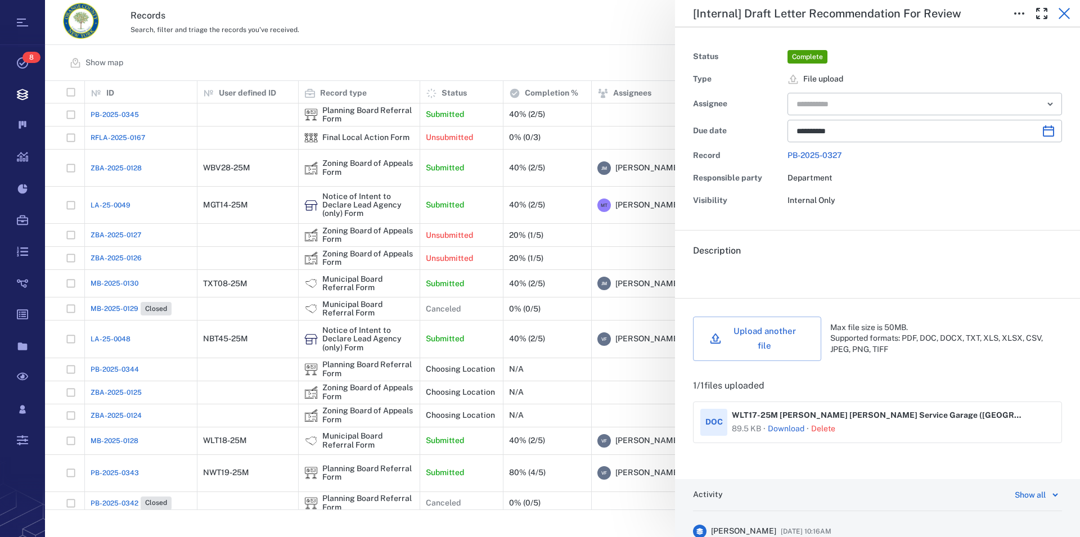
click at [1063, 12] on icon "button" at bounding box center [1064, 13] width 11 height 11
click at [1067, 12] on icon "button" at bounding box center [1065, 14] width 14 height 14
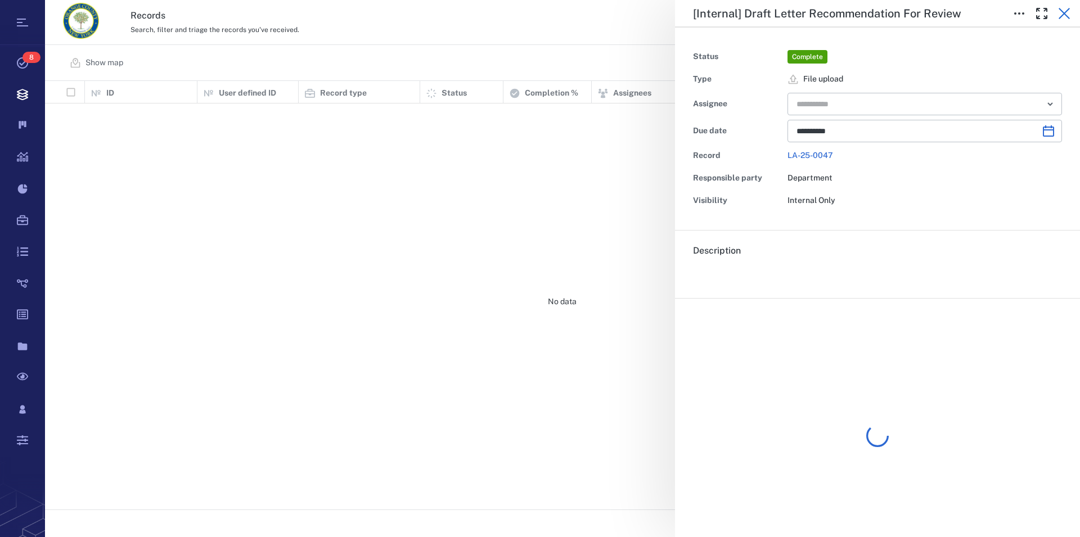
scroll to position [419, 1025]
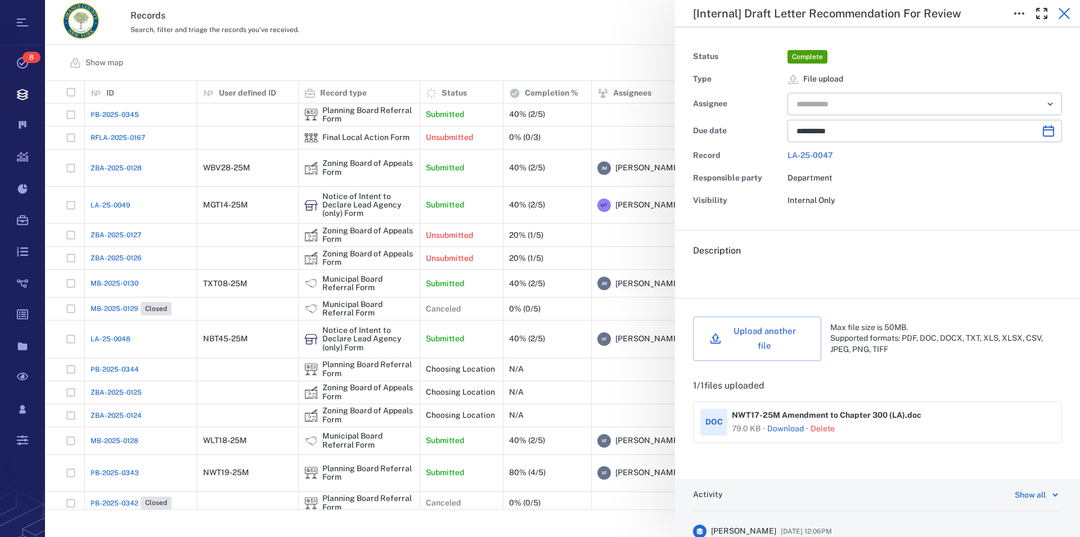
click at [1063, 15] on icon "button" at bounding box center [1064, 13] width 11 height 11
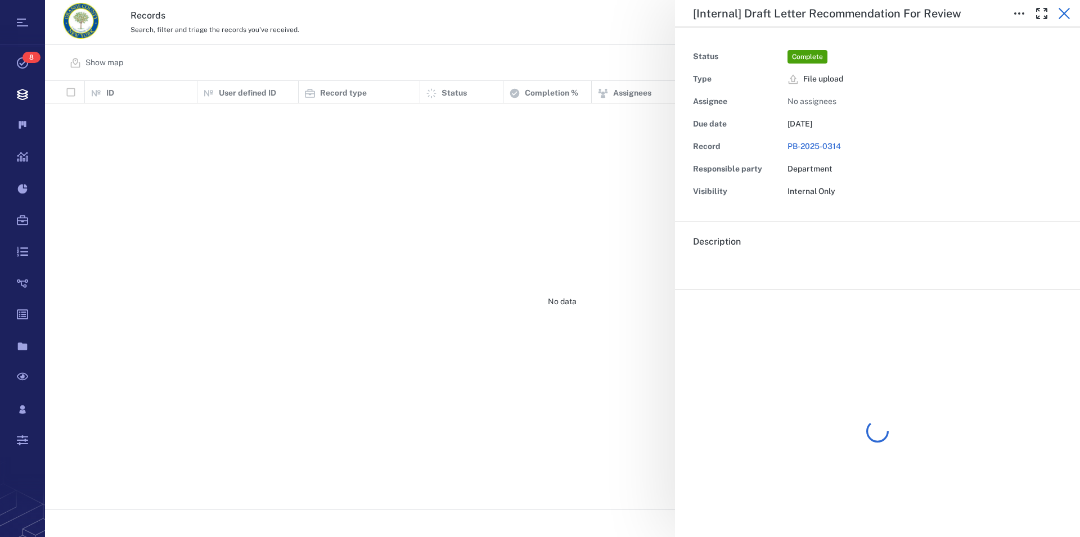
scroll to position [419, 1025]
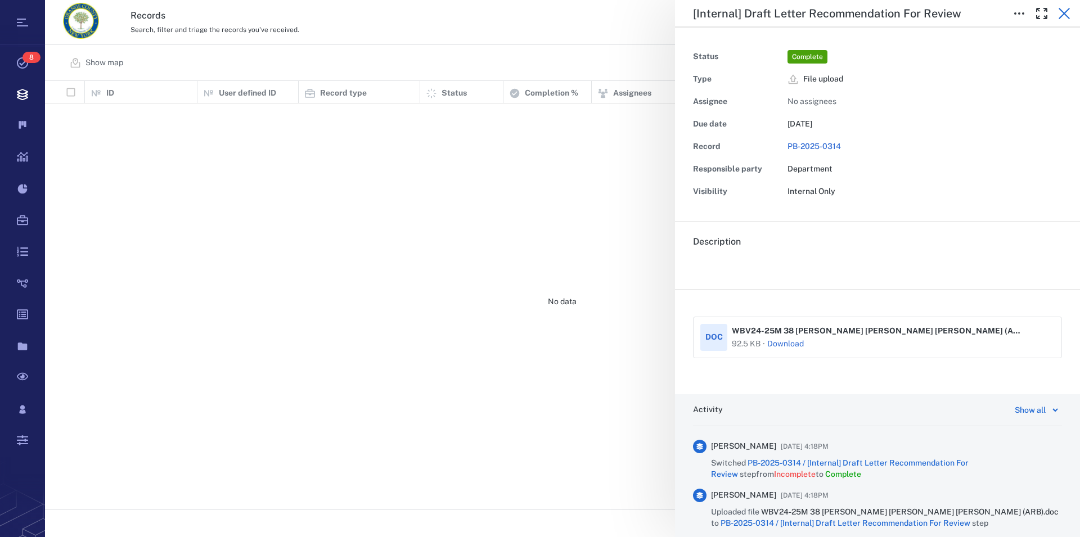
click at [1064, 13] on icon "button" at bounding box center [1064, 13] width 11 height 11
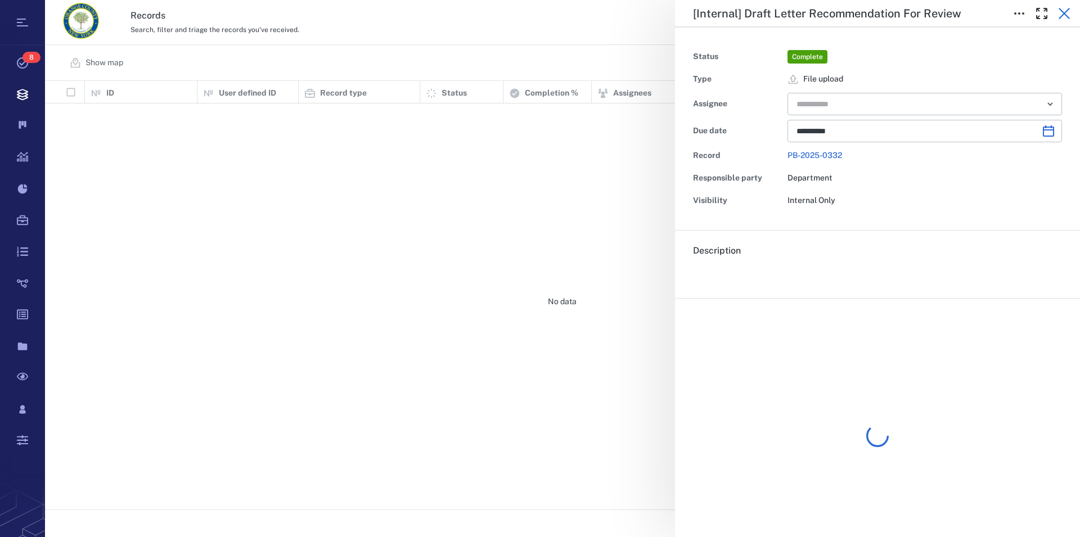
scroll to position [419, 1025]
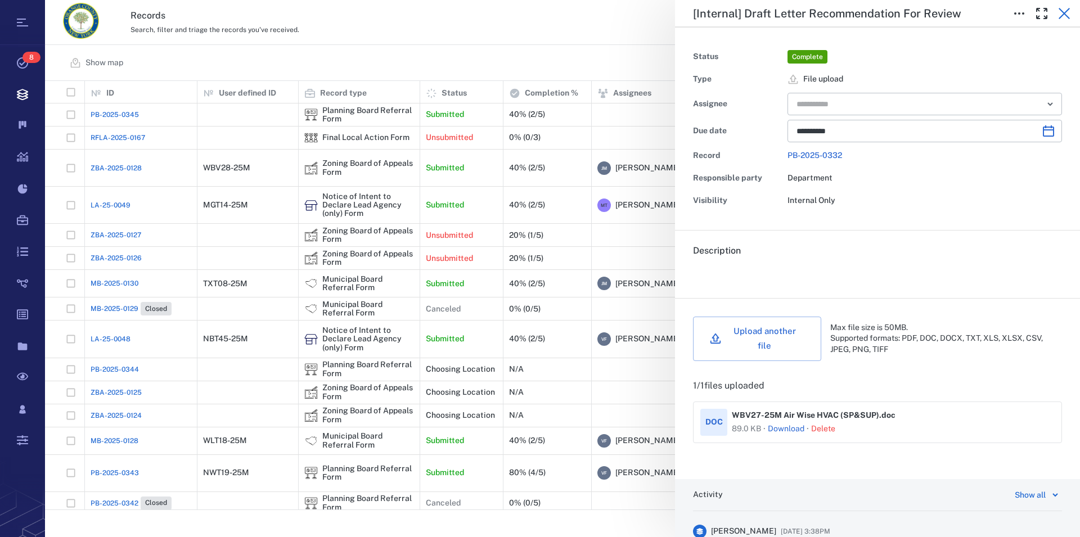
click at [1061, 8] on icon "button" at bounding box center [1065, 14] width 14 height 14
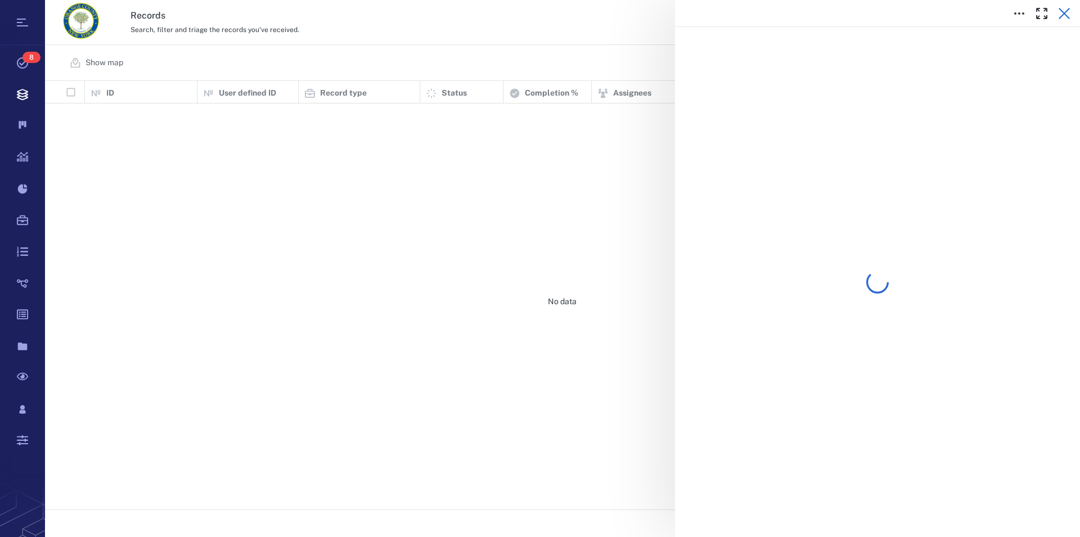
scroll to position [419, 1025]
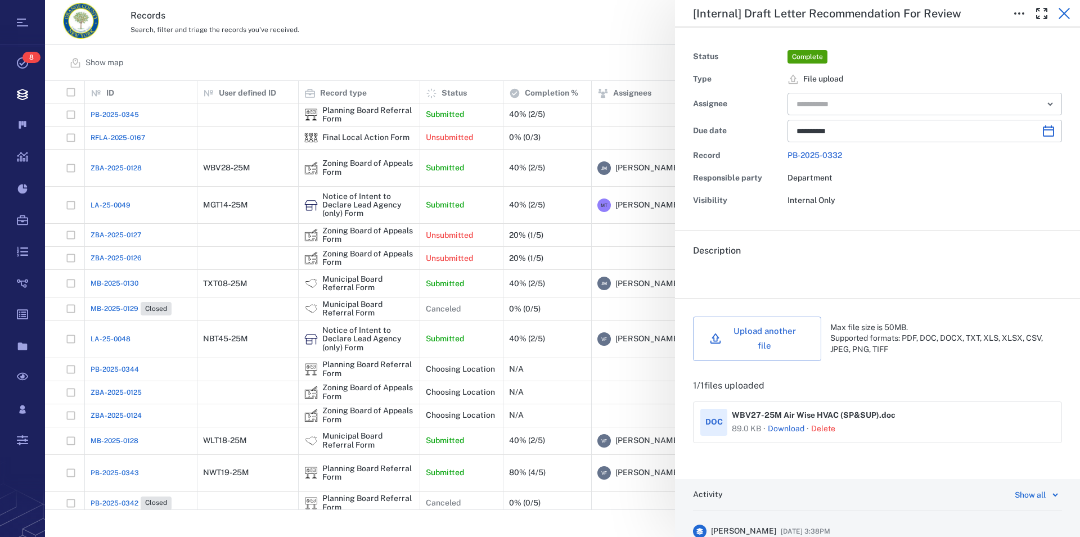
click at [1065, 15] on icon "button" at bounding box center [1064, 13] width 11 height 11
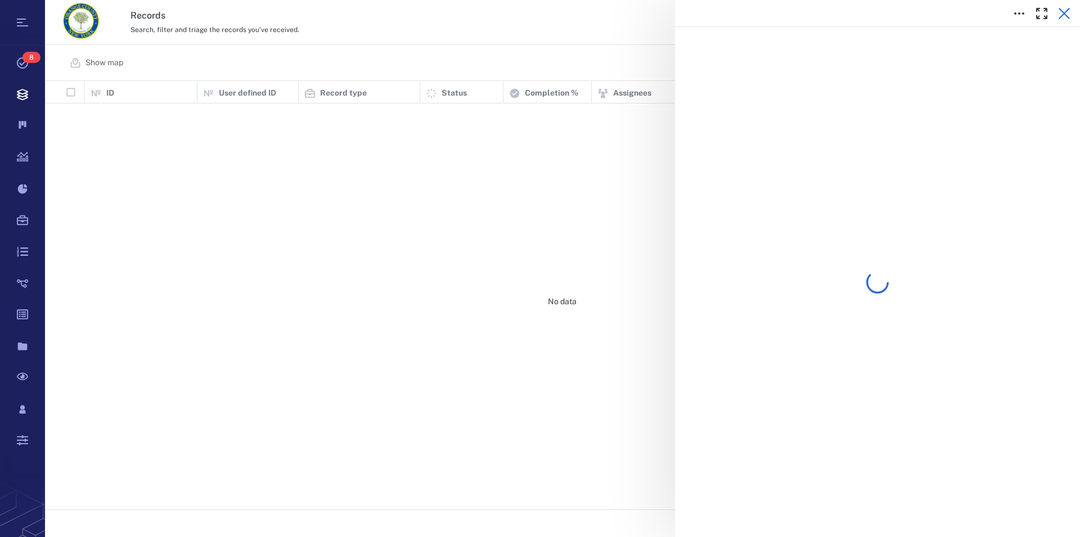
scroll to position [419, 1025]
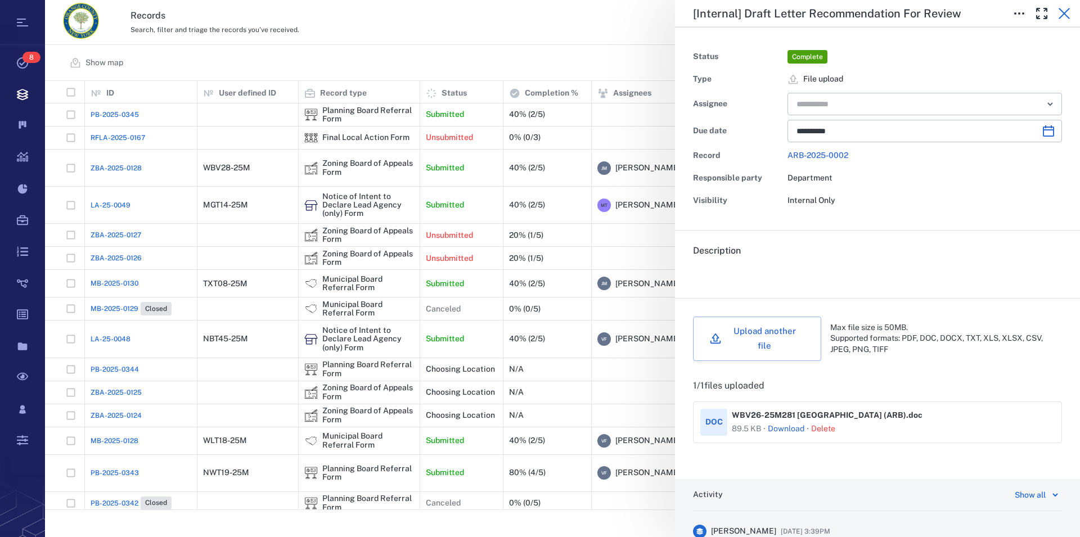
click at [1062, 9] on icon "button" at bounding box center [1065, 14] width 14 height 14
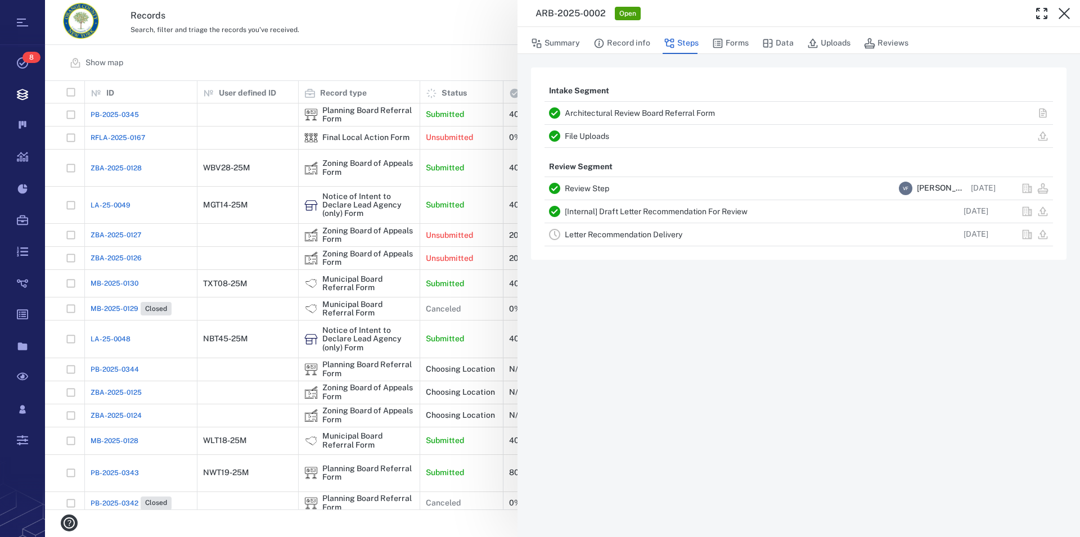
click at [613, 213] on link "[Internal] Draft Letter Recommendation For Review" at bounding box center [656, 211] width 183 height 9
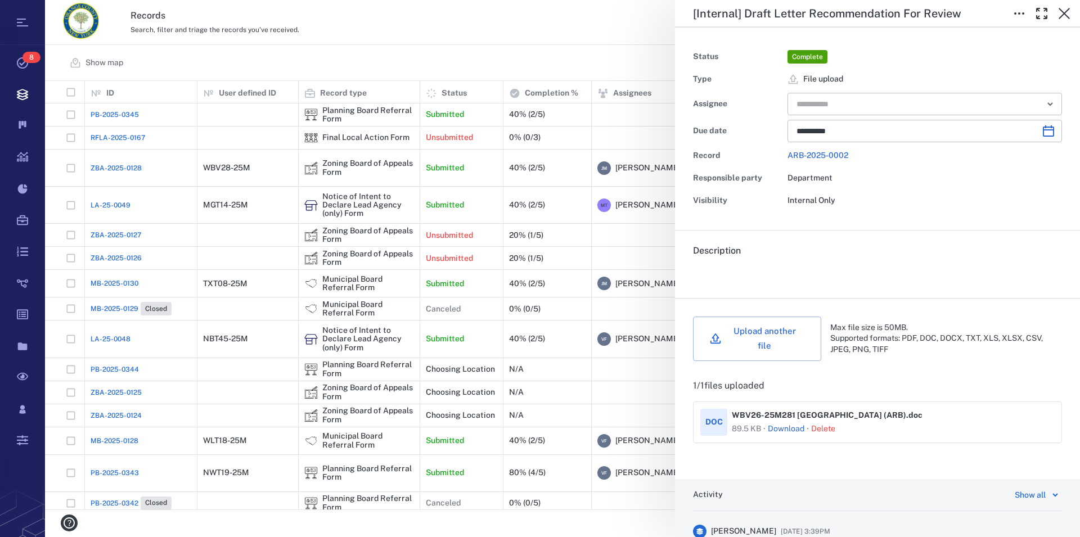
type input "**********"
